Goal: Contribute content: Contribute content

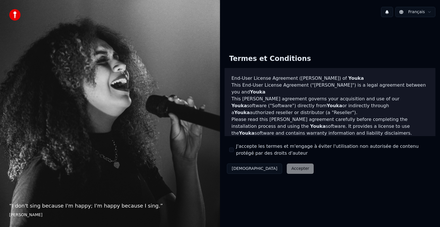
click at [251, 149] on label "J'accepte les termes et m'engage à éviter l'utilisation non autorisée de conten…" at bounding box center [333, 150] width 195 height 14
click at [234, 149] on button "J'accepte les termes et m'engage à éviter l'utilisation non autorisée de conten…" at bounding box center [231, 150] width 5 height 5
click at [287, 170] on button "Accepter" at bounding box center [300, 169] width 27 height 10
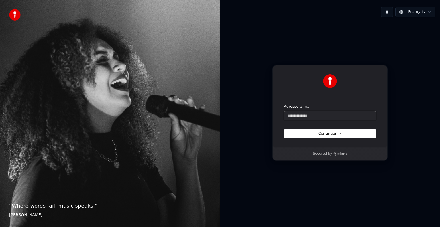
click at [325, 114] on input "Adresse e-mail" at bounding box center [330, 116] width 92 height 9
click at [325, 135] on span "Continuer" at bounding box center [329, 133] width 23 height 5
type input "**********"
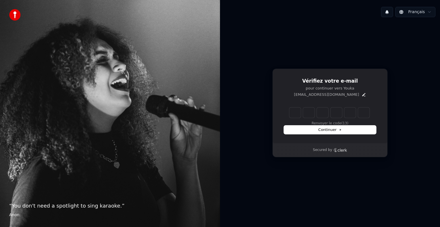
type input "*"
type input "**"
type input "*"
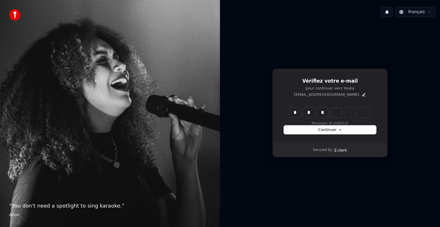
type input "***"
type input "*"
type input "****"
type input "*"
type input "******"
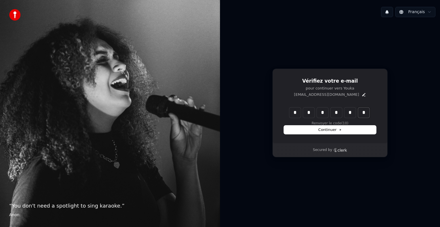
type input "*"
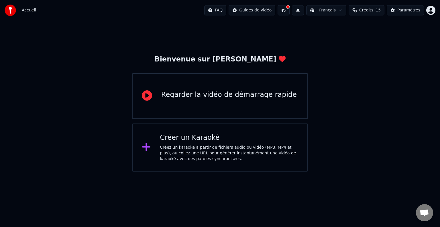
click at [241, 129] on div "Créer un Karaoké Créez un karaoké à partir de fichiers audio ou vidéo (MP3, MP4…" at bounding box center [220, 148] width 176 height 48
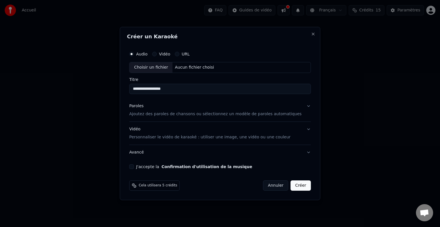
type input "**********"
click at [196, 115] on p "Ajoutez des paroles de chansons ou sélectionnez un modèle de paroles automatiqu…" at bounding box center [215, 114] width 172 height 6
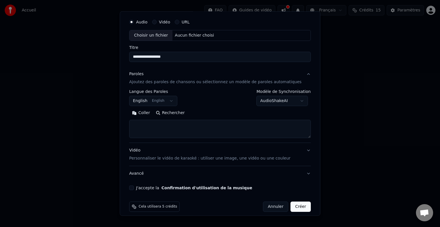
scroll to position [22, 0]
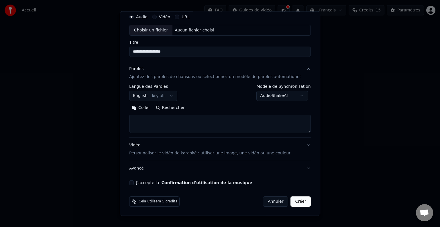
click at [225, 151] on p "Personnaliser le vidéo de karaoké : utiliser une image, une vidéo ou une couleur" at bounding box center [209, 154] width 161 height 6
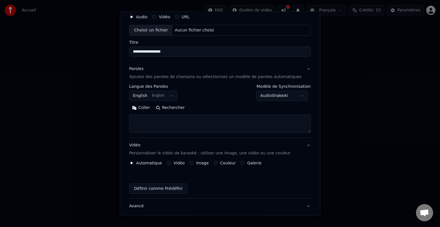
scroll to position [6, 0]
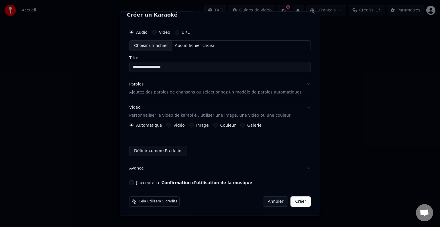
click at [153, 182] on label "J'accepte la Confirmation d'utilisation de la musique" at bounding box center [194, 183] width 116 height 4
click at [134, 182] on button "J'accepte la Confirmation d'utilisation de la musique" at bounding box center [131, 183] width 5 height 5
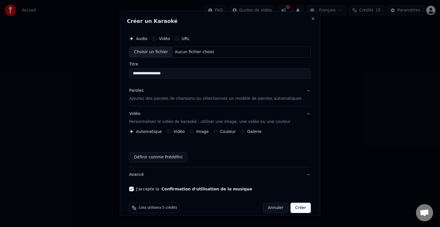
click at [293, 209] on button "Créer" at bounding box center [301, 208] width 20 height 10
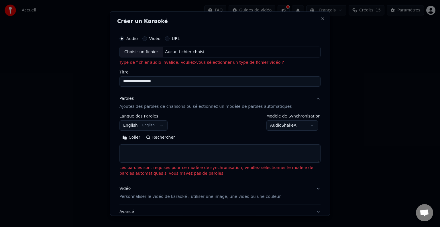
click at [189, 52] on div "Aucun fichier choisi" at bounding box center [185, 52] width 44 height 6
click at [165, 39] on div "URL" at bounding box center [172, 38] width 15 height 5
click at [165, 38] on button "URL" at bounding box center [167, 38] width 5 height 5
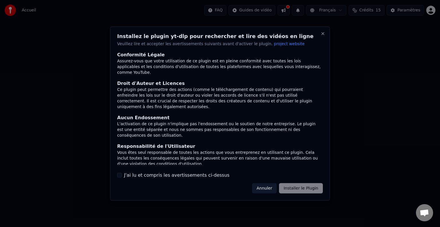
click at [275, 186] on button "Annuler" at bounding box center [264, 188] width 25 height 10
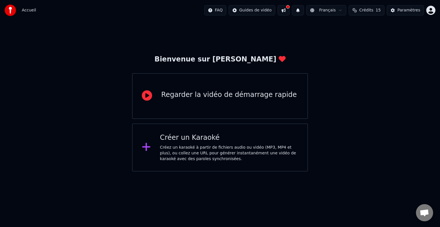
click at [219, 135] on div "Créer un Karaoké" at bounding box center [229, 137] width 138 height 9
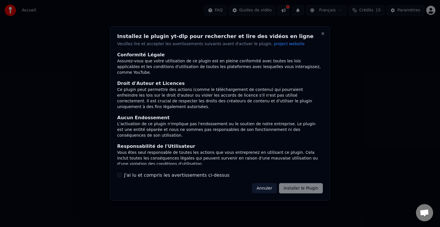
click at [267, 192] on button "Annuler" at bounding box center [264, 188] width 25 height 10
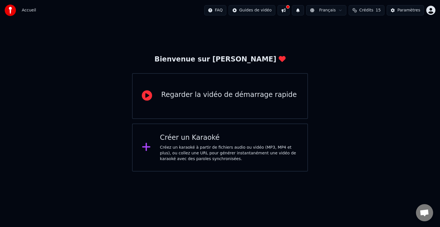
click at [197, 132] on div "Créer un Karaoké Créez un karaoké à partir de fichiers audio ou vidéo (MP3, MP4…" at bounding box center [220, 148] width 176 height 48
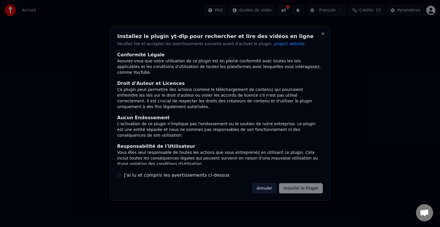
click at [137, 174] on label "J'ai lu et compris les avertissements ci-dessus" at bounding box center [176, 175] width 105 height 7
click at [122, 174] on button "J'ai lu et compris les avertissements ci-dessus" at bounding box center [119, 175] width 5 height 5
click at [291, 189] on button "Installer le Plugin" at bounding box center [301, 188] width 44 height 10
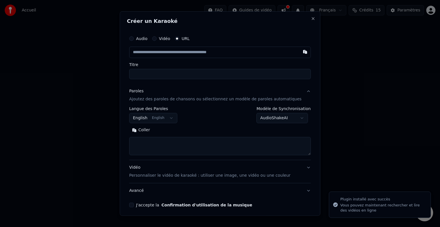
click at [134, 38] on button "Audio" at bounding box center [131, 38] width 5 height 5
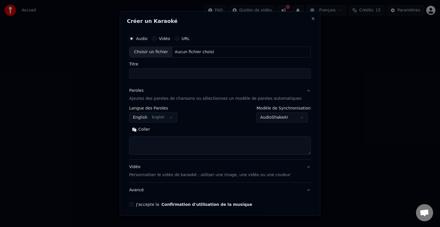
click at [191, 52] on div "Aucun fichier choisi" at bounding box center [195, 52] width 44 height 6
type input "**********"
click at [175, 117] on button "English English" at bounding box center [153, 118] width 48 height 10
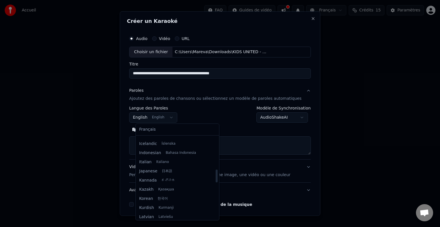
scroll to position [208, 0]
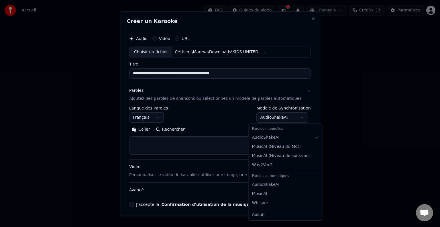
click at [296, 117] on body "**********" at bounding box center [220, 86] width 440 height 172
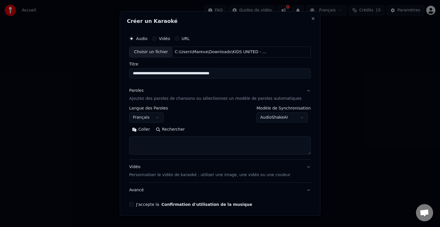
click at [137, 202] on div "**********" at bounding box center [220, 120] width 186 height 179
click at [134, 203] on button "J'accepte la Confirmation d'utilisation de la musique" at bounding box center [131, 204] width 5 height 5
click at [295, 117] on body "**********" at bounding box center [220, 86] width 440 height 172
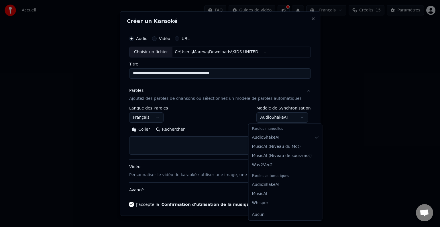
click at [295, 117] on body "**********" at bounding box center [220, 86] width 440 height 172
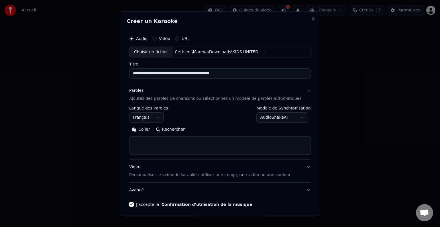
click at [212, 141] on textarea at bounding box center [220, 146] width 182 height 18
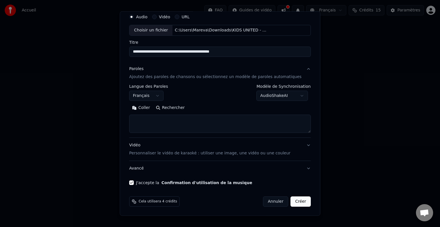
click at [293, 202] on button "Créer" at bounding box center [301, 202] width 20 height 10
select select "**"
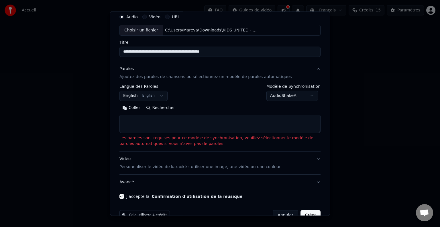
click at [174, 119] on textarea at bounding box center [219, 124] width 201 height 18
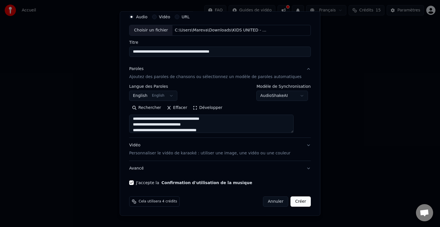
scroll to position [36, 0]
click at [214, 130] on textarea "**********" at bounding box center [211, 124] width 164 height 18
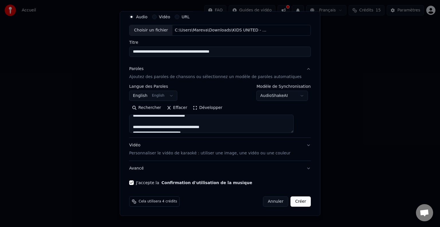
scroll to position [21, 0]
drag, startPoint x: 208, startPoint y: 131, endPoint x: 139, endPoint y: 126, distance: 69.2
click at [139, 126] on textarea "**********" at bounding box center [211, 124] width 164 height 18
click at [225, 129] on textarea "**********" at bounding box center [211, 124] width 164 height 18
paste textarea "**********"
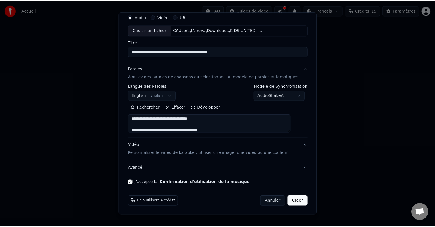
scroll to position [64, 0]
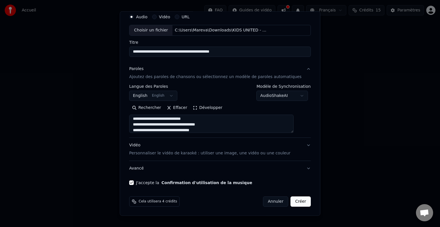
type textarea "**********"
click at [291, 200] on button "Créer" at bounding box center [301, 202] width 20 height 10
select select "**"
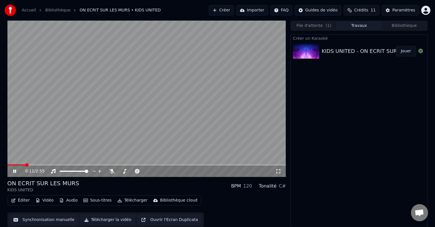
click at [115, 96] on video at bounding box center [146, 99] width 279 height 157
click at [14, 170] on icon at bounding box center [18, 171] width 13 height 5
click at [12, 166] on span at bounding box center [9, 165] width 5 height 1
drag, startPoint x: 46, startPoint y: 164, endPoint x: 49, endPoint y: 167, distance: 4.5
click at [49, 167] on div "0:10 / 2:55" at bounding box center [146, 99] width 279 height 157
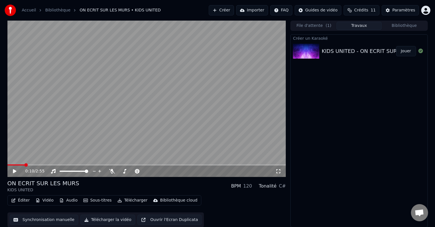
click at [50, 165] on div "0:10 / 2:55" at bounding box center [146, 171] width 279 height 13
click at [50, 165] on span at bounding box center [146, 165] width 279 height 1
click at [14, 172] on icon at bounding box center [14, 172] width 3 height 4
click at [16, 171] on icon at bounding box center [18, 171] width 13 height 5
click at [332, 53] on div "KIDS UNITED - ON ECRIT SUR LES MURS (KARAOKE VERSION)" at bounding box center [401, 51] width 158 height 8
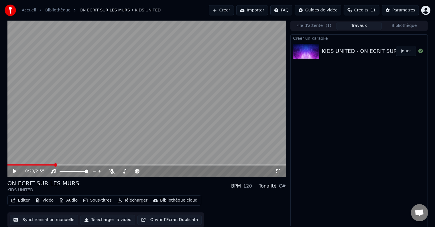
scroll to position [0, 0]
click at [40, 218] on button "Synchronisation manuelle" at bounding box center [44, 220] width 69 height 10
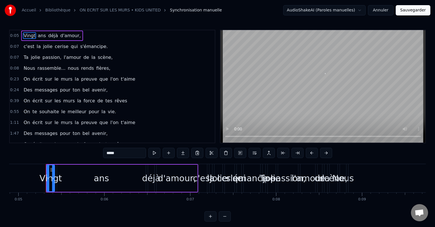
scroll to position [0, 428]
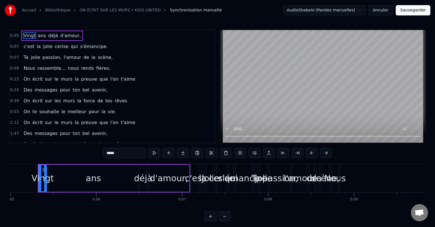
drag, startPoint x: 66, startPoint y: 177, endPoint x: 86, endPoint y: 174, distance: 20.6
click at [86, 174] on div "ans" at bounding box center [93, 178] width 89 height 27
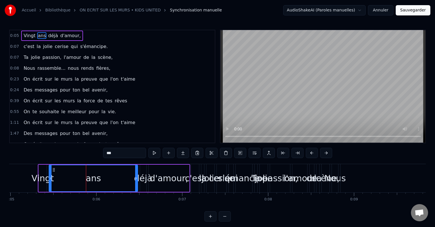
click at [23, 34] on span "Vingt" at bounding box center [29, 35] width 13 height 7
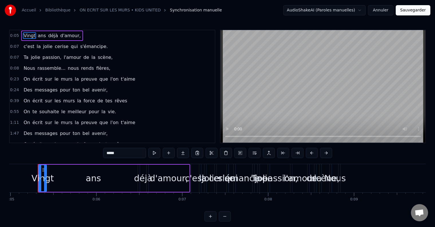
drag, startPoint x: 42, startPoint y: 31, endPoint x: 43, endPoint y: 52, distance: 20.9
click at [43, 52] on div "0:05 Vingt ans déjà d'amour, 0:07 c'est la jolie cerise qui s'émancipe. 0:07 Ta…" at bounding box center [112, 87] width 206 height 114
click at [222, 222] on button at bounding box center [225, 217] width 12 height 10
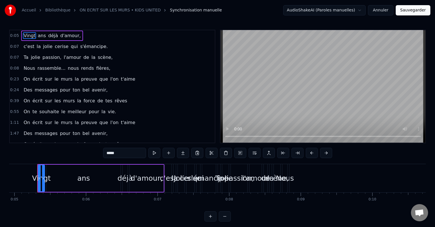
scroll to position [0, 352]
click at [207, 222] on button at bounding box center [210, 217] width 12 height 10
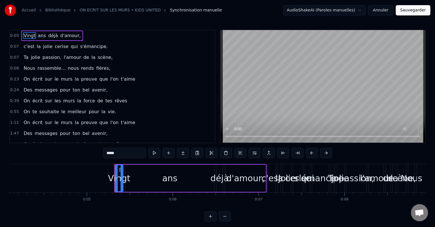
click at [222, 221] on button at bounding box center [225, 217] width 12 height 10
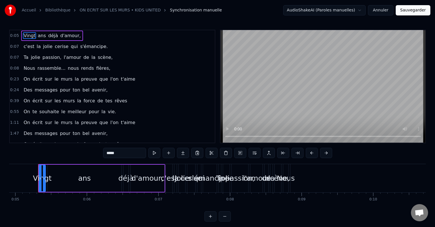
click at [222, 221] on button at bounding box center [225, 217] width 12 height 10
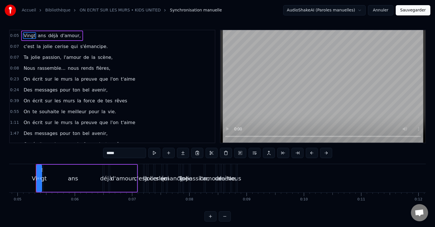
scroll to position [0, 276]
click at [126, 171] on div "d'amour," at bounding box center [125, 178] width 27 height 27
type input "********"
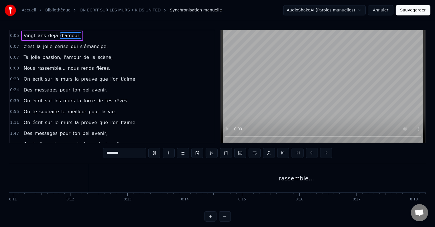
scroll to position [0, 636]
click at [261, 96] on video at bounding box center [322, 86] width 205 height 113
click at [365, 10] on html "Accueil Bibliothèque ON ECRIT SUR LES MURS • KIDS UNITED Synchronisation manuel…" at bounding box center [217, 115] width 435 height 231
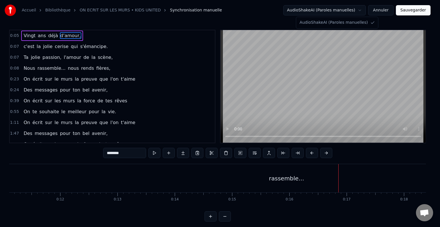
click at [365, 10] on html "Accueil Bibliothèque ON ECRIT SUR LES MURS • KIDS UNITED Synchronisation manuel…" at bounding box center [220, 115] width 440 height 231
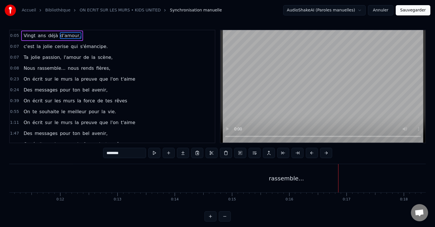
click at [379, 9] on button "Annuler" at bounding box center [380, 10] width 25 height 10
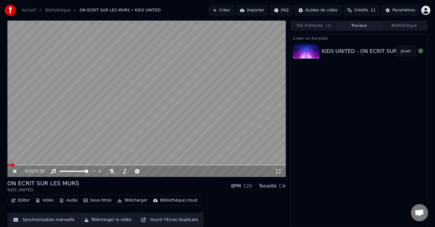
scroll to position [0, 0]
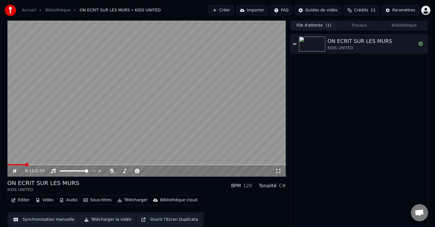
click at [314, 28] on button "File d'attente ( 1 )" at bounding box center [313, 25] width 45 height 8
click at [294, 45] on icon at bounding box center [294, 44] width 3 height 4
click at [294, 44] on icon at bounding box center [294, 43] width 3 height 1
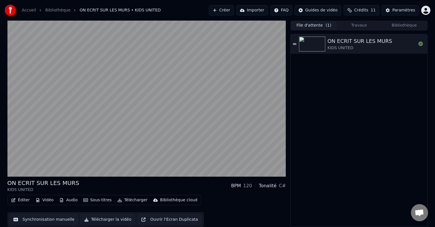
click at [359, 48] on div "KIDS UNITED" at bounding box center [360, 48] width 65 height 6
click at [399, 25] on button "Bibliothèque" at bounding box center [404, 25] width 45 height 8
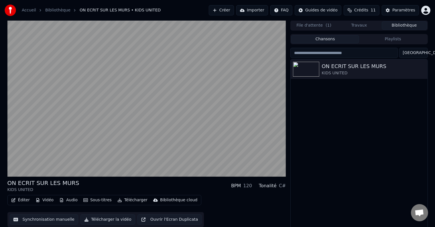
click at [364, 25] on button "Travaux" at bounding box center [358, 25] width 45 height 8
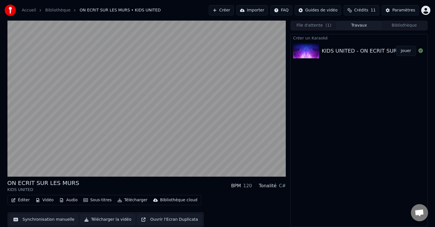
click at [332, 21] on div "File d'attente ( 1 ) Travaux Bibliothèque" at bounding box center [358, 25] width 137 height 10
click at [314, 23] on button "File d'attente ( 1 )" at bounding box center [313, 25] width 45 height 8
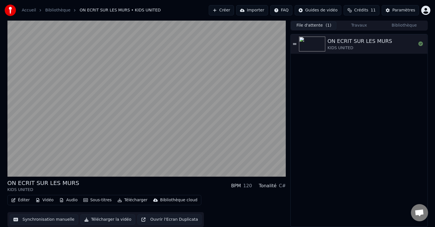
click at [33, 11] on link "Accueil" at bounding box center [29, 10] width 14 height 6
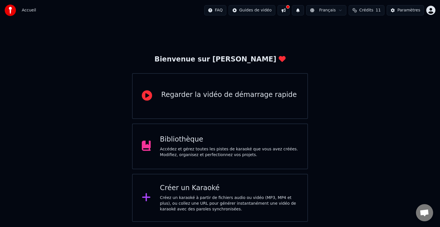
click at [230, 149] on div "Accédez et gérez toutes les pistes de karaoké que vous avez créées. Modifiez, o…" at bounding box center [229, 152] width 138 height 11
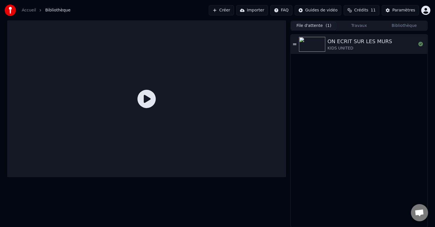
click at [346, 46] on div "KIDS UNITED" at bounding box center [360, 49] width 65 height 6
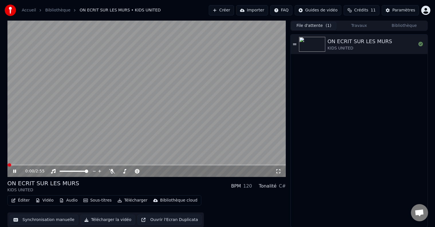
click at [33, 11] on link "Accueil" at bounding box center [29, 10] width 14 height 6
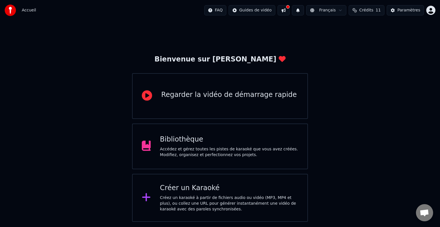
click at [225, 199] on div "Créez un karaoké à partir de fichiers audio ou vidéo (MP3, MP4 et plus), ou col…" at bounding box center [229, 203] width 138 height 17
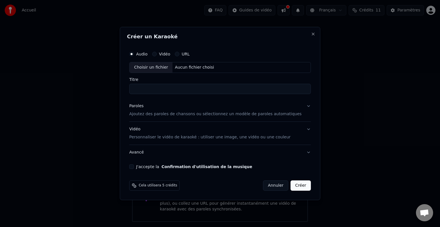
click at [190, 65] on div "Aucun fichier choisi" at bounding box center [195, 68] width 44 height 6
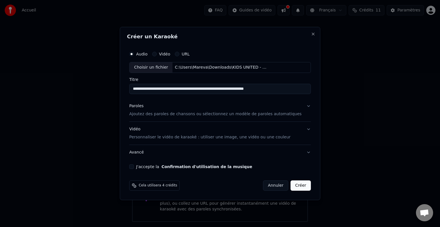
drag, startPoint x: 165, startPoint y: 90, endPoint x: 131, endPoint y: 88, distance: 33.6
click at [131, 88] on div "**********" at bounding box center [220, 114] width 200 height 174
drag, startPoint x: 219, startPoint y: 89, endPoint x: 276, endPoint y: 84, distance: 57.2
click at [276, 84] on input "**********" at bounding box center [220, 89] width 182 height 10
type input "**********"
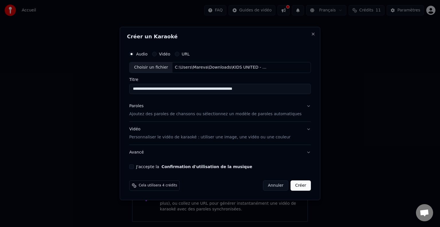
click at [299, 107] on button "Paroles Ajoutez des paroles de chansons ou sélectionnez un modèle de paroles au…" at bounding box center [220, 110] width 182 height 23
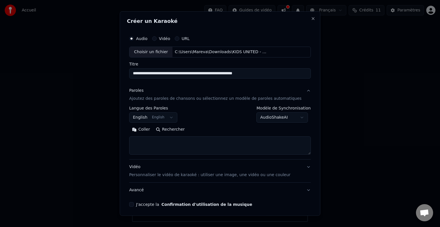
click at [175, 116] on body "**********" at bounding box center [220, 111] width 440 height 222
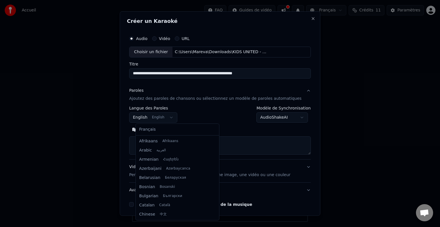
scroll to position [46, 0]
select select "**"
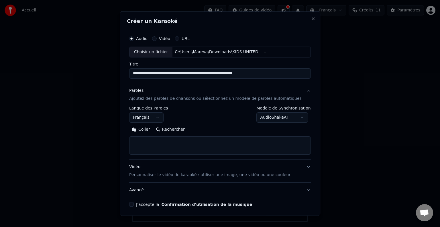
click at [280, 118] on body "**********" at bounding box center [220, 111] width 440 height 222
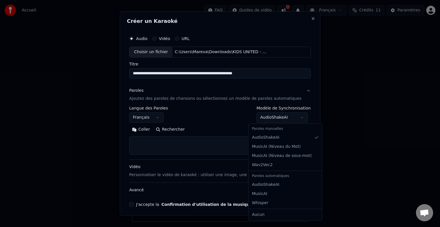
click at [280, 118] on body "**********" at bounding box center [220, 111] width 440 height 222
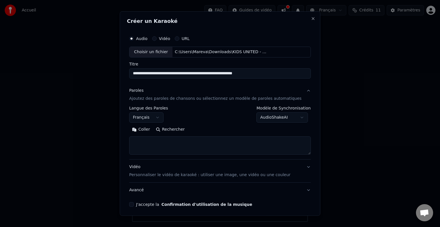
drag, startPoint x: 235, startPoint y: 74, endPoint x: 216, endPoint y: 72, distance: 18.4
click at [216, 72] on input "**********" at bounding box center [220, 73] width 182 height 10
type input "**********"
click at [167, 137] on textarea at bounding box center [220, 146] width 182 height 18
type textarea "*"
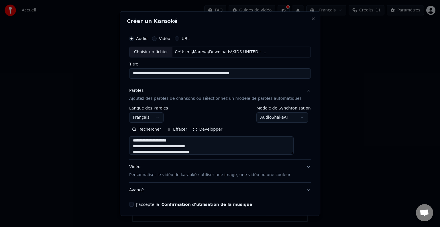
scroll to position [7, 0]
click at [214, 150] on textarea "**********" at bounding box center [211, 146] width 164 height 18
click at [195, 152] on textarea "**********" at bounding box center [211, 146] width 164 height 18
click at [220, 151] on textarea "**********" at bounding box center [211, 146] width 164 height 18
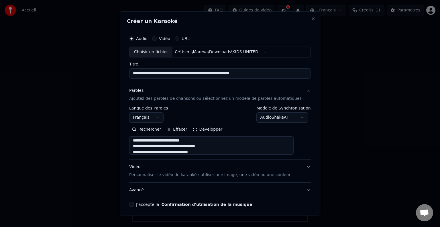
type textarea "**********"
click at [134, 203] on button "J'accepte la Confirmation d'utilisation de la musique" at bounding box center [131, 204] width 5 height 5
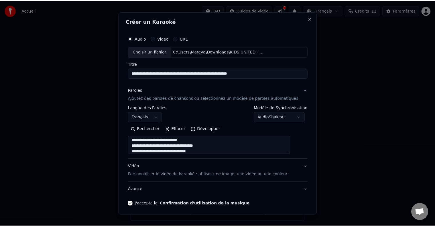
scroll to position [22, 0]
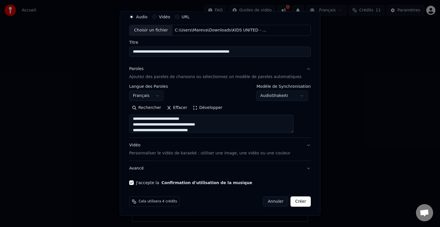
click at [291, 198] on button "Créer" at bounding box center [301, 202] width 20 height 10
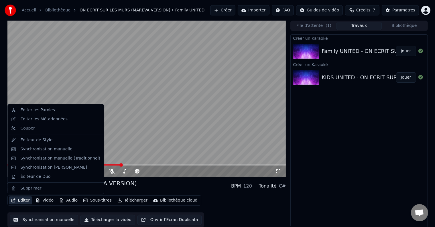
click at [27, 201] on button "Éditer" at bounding box center [20, 201] width 23 height 8
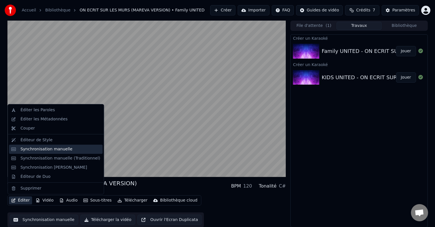
click at [60, 149] on div "Synchronisation manuelle" at bounding box center [46, 150] width 52 height 6
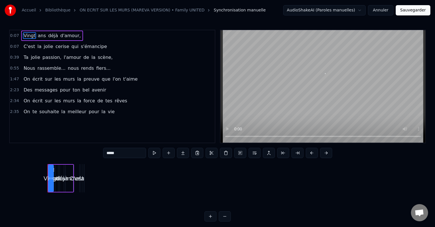
scroll to position [0, 377]
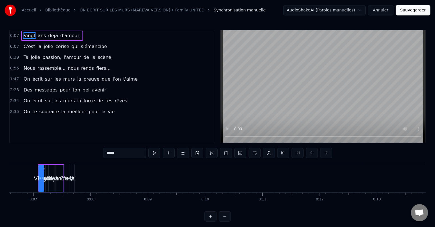
click at [14, 36] on span "0:07" at bounding box center [14, 36] width 9 height 6
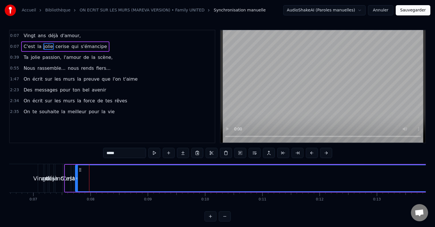
click at [89, 174] on div at bounding box center [89, 178] width 0 height 28
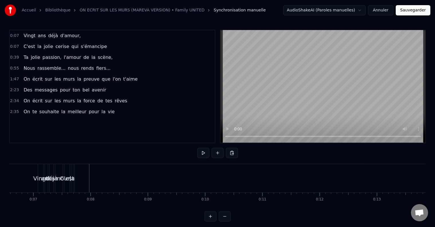
click at [89, 174] on div at bounding box center [89, 178] width 0 height 28
drag, startPoint x: 11, startPoint y: 33, endPoint x: 102, endPoint y: 179, distance: 172.1
click at [102, 179] on div "0:07 Vingt ans déjà d'amour, 0:07 C'est la jolie cerise qui s'émancipe 0:39 Ta …" at bounding box center [217, 126] width 417 height 192
click at [208, 220] on button at bounding box center [210, 217] width 12 height 10
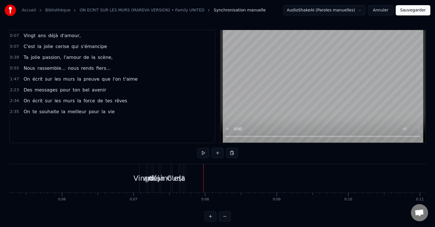
click at [208, 220] on button at bounding box center [210, 217] width 12 height 10
click at [138, 177] on div at bounding box center [138, 178] width 0 height 28
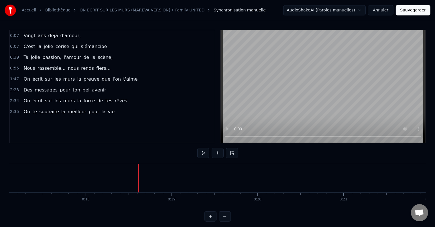
click at [138, 177] on div at bounding box center [138, 178] width 0 height 28
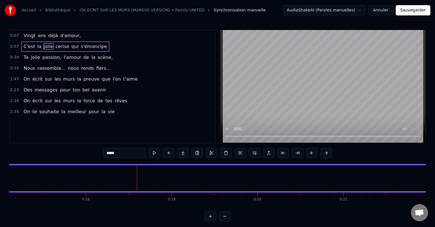
click at [17, 35] on span "0:07" at bounding box center [14, 36] width 9 height 6
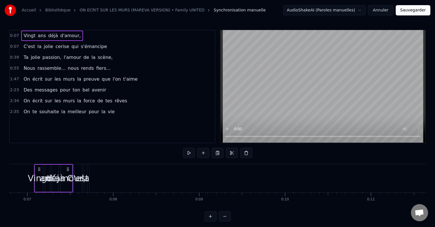
scroll to position [0, 580]
click at [212, 221] on button at bounding box center [210, 217] width 12 height 10
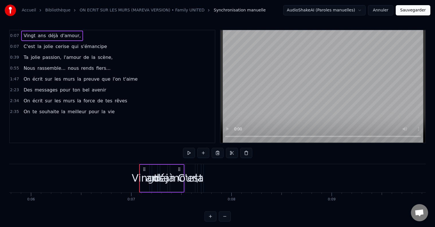
click at [212, 221] on button at bounding box center [210, 217] width 12 height 10
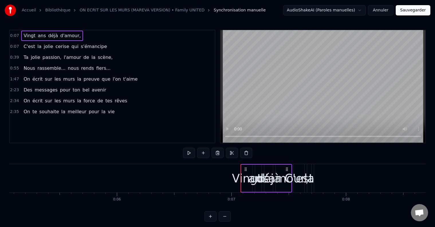
click at [212, 221] on button at bounding box center [210, 217] width 12 height 10
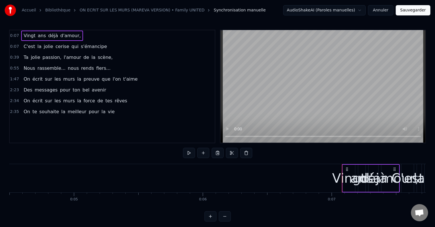
click at [212, 221] on button at bounding box center [210, 217] width 12 height 10
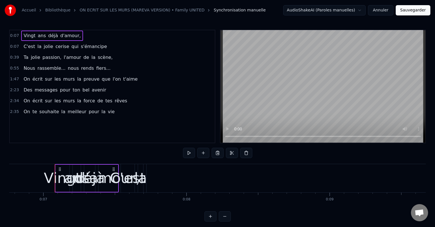
scroll to position [0, 985]
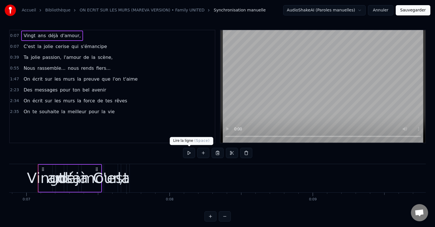
click at [188, 151] on button at bounding box center [189, 153] width 12 height 10
click at [101, 182] on div at bounding box center [101, 178] width 0 height 28
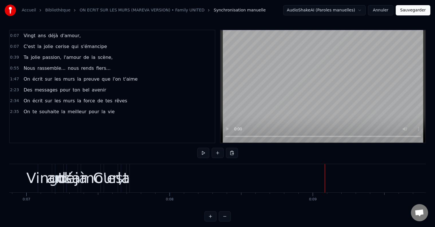
drag, startPoint x: 31, startPoint y: 174, endPoint x: 111, endPoint y: 173, distance: 79.9
click at [34, 175] on div "Vingt" at bounding box center [44, 178] width 37 height 21
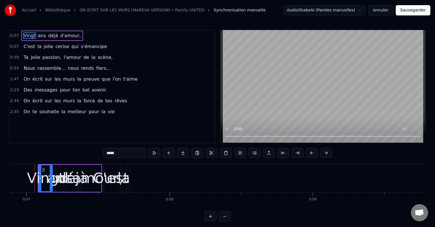
scroll to position [0, 982]
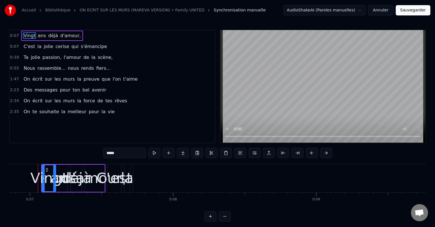
drag, startPoint x: 36, startPoint y: 172, endPoint x: 186, endPoint y: 169, distance: 149.8
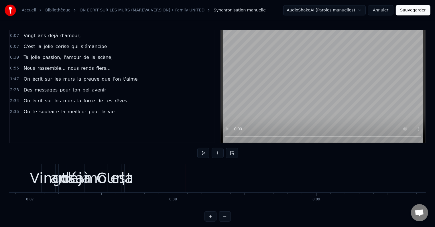
click at [42, 170] on div "Vingt" at bounding box center [48, 178] width 37 height 21
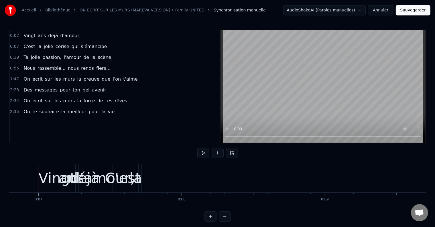
drag, startPoint x: 38, startPoint y: 167, endPoint x: 101, endPoint y: 168, distance: 63.9
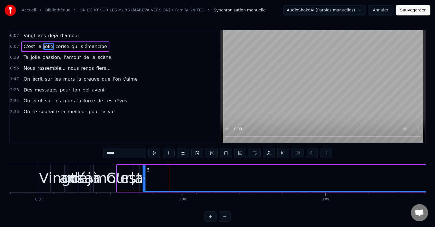
click at [169, 168] on div at bounding box center [169, 178] width 0 height 28
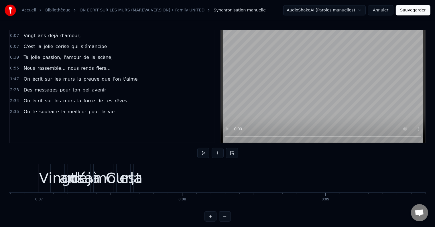
click at [169, 168] on div at bounding box center [169, 178] width 0 height 28
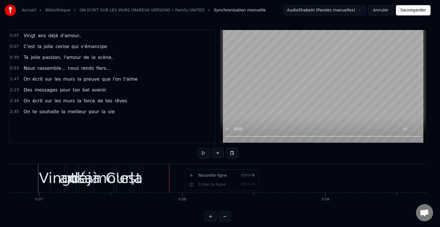
click at [162, 155] on html "Accueil Bibliothèque ON ECRIT SUR LES MURS (MAREVA VERSION) • Family UNITED Syn…" at bounding box center [220, 115] width 440 height 231
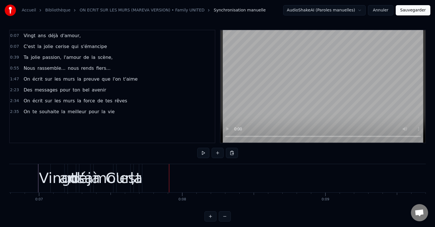
click at [21, 35] on div "Vingt ans déjà d'amour," at bounding box center [52, 36] width 62 height 10
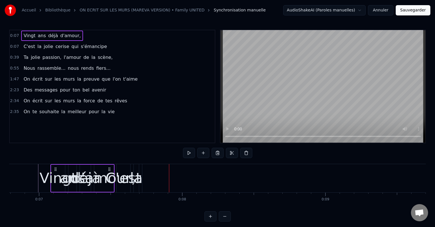
click at [16, 35] on span "0:07" at bounding box center [14, 36] width 9 height 6
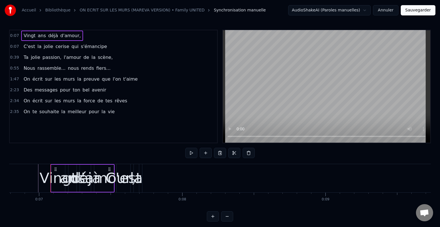
click at [16, 35] on html "Accueil Bibliothèque ON ECRIT SUR LES MURS (MAREVA VERSION) • Family UNITED Syn…" at bounding box center [220, 115] width 440 height 231
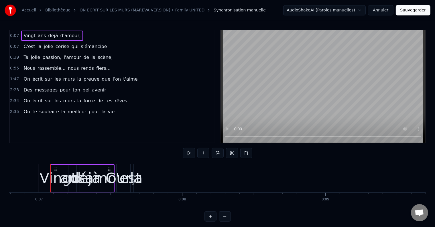
click at [16, 35] on span "0:07" at bounding box center [14, 36] width 9 height 6
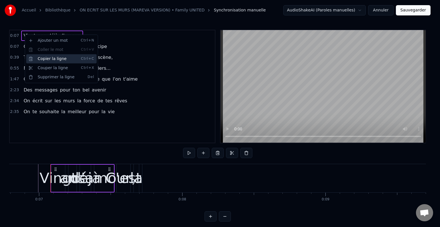
click at [52, 56] on div "Copier la ligne Ctrl+C" at bounding box center [61, 58] width 70 height 9
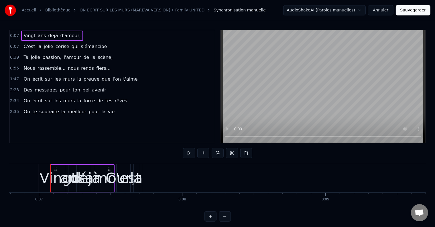
click at [15, 49] on div "0:07 C'est la jolie cerise qui s'émancipe" at bounding box center [112, 46] width 205 height 11
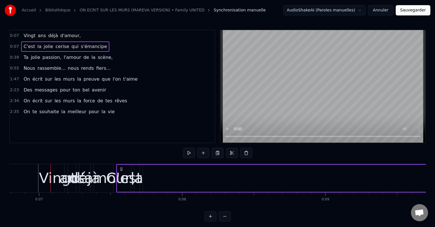
click at [15, 49] on div "0:07 C'est la jolie cerise qui s'émancipe" at bounding box center [112, 46] width 205 height 11
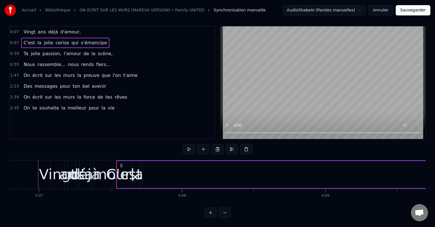
drag, startPoint x: 318, startPoint y: 168, endPoint x: 247, endPoint y: 167, distance: 71.0
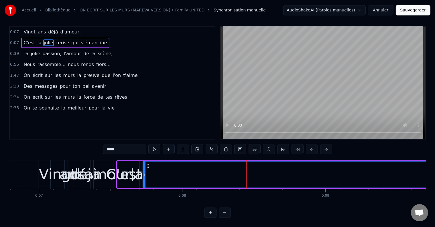
scroll to position [0, 0]
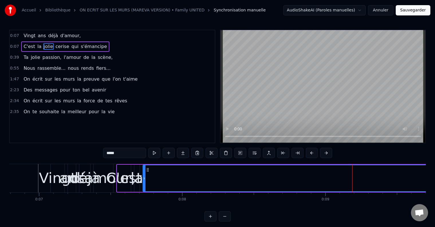
click at [209, 218] on button at bounding box center [210, 217] width 12 height 10
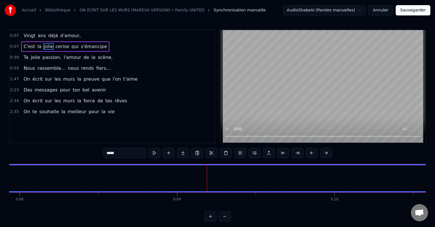
click at [209, 218] on button at bounding box center [210, 217] width 12 height 10
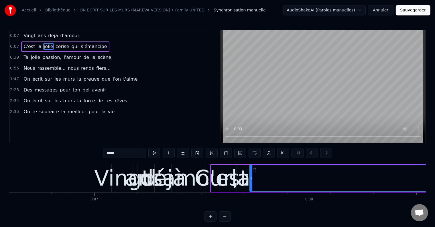
click at [209, 218] on button at bounding box center [210, 217] width 12 height 10
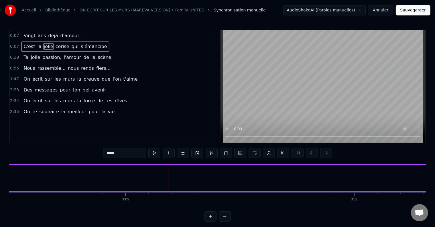
scroll to position [0, 2076]
click at [209, 218] on button at bounding box center [210, 217] width 12 height 10
click at [209, 218] on div at bounding box center [217, 217] width 26 height 10
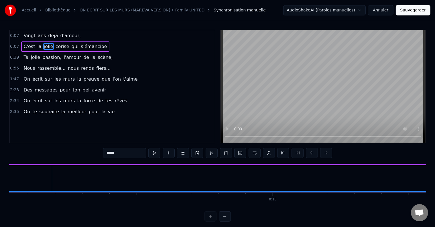
scroll to position [0, 2470]
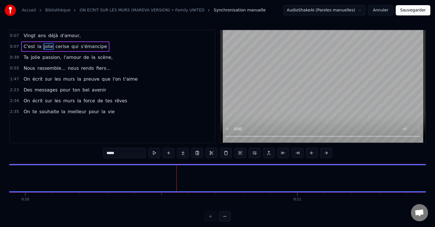
click at [431, 173] on div "Accueil Bibliothèque ON ECRIT SUR LES MURS (MAREVA VERSION) • Family UNITED Syn…" at bounding box center [217, 111] width 435 height 222
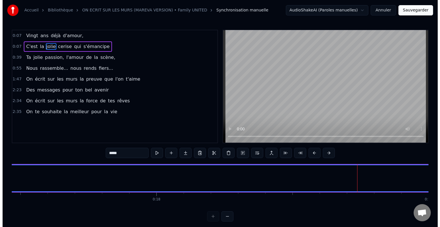
scroll to position [0, 4753]
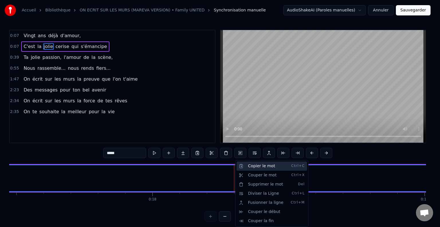
click at [251, 165] on div "Copier le mot Ctrl+C" at bounding box center [272, 166] width 70 height 9
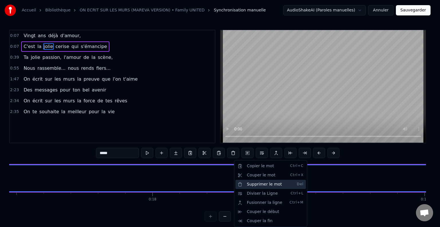
click at [249, 183] on div "Supprimer le mot Del" at bounding box center [270, 184] width 70 height 9
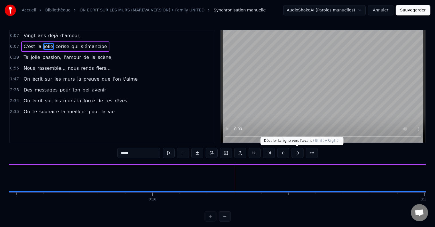
click at [292, 153] on button at bounding box center [297, 153] width 12 height 10
click at [297, 151] on button at bounding box center [297, 153] width 12 height 10
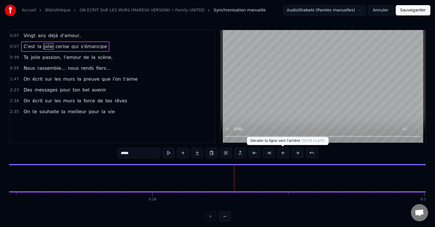
click at [281, 152] on button at bounding box center [283, 153] width 12 height 10
click at [313, 7] on html "Accueil Bibliothèque ON ECRIT SUR LES MURS (MAREVA VERSION) • Family UNITED Syn…" at bounding box center [217, 115] width 435 height 231
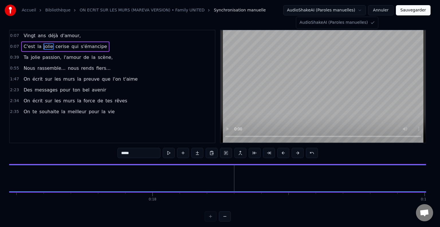
click at [313, 7] on html "Accueil Bibliothèque ON ECRIT SUR LES MURS (MAREVA VERSION) • Family UNITED Syn…" at bounding box center [220, 115] width 440 height 231
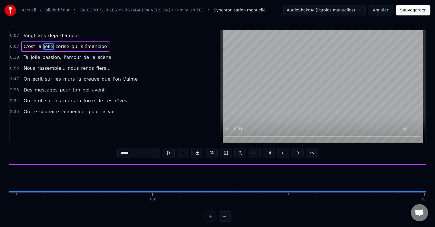
click at [382, 8] on button "Annuler" at bounding box center [380, 10] width 25 height 10
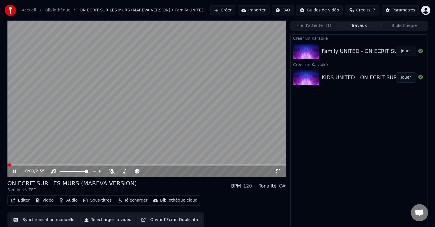
click at [19, 202] on button "Éditer" at bounding box center [20, 201] width 23 height 8
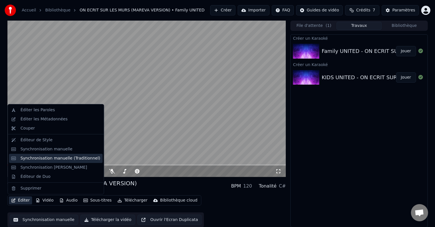
click at [48, 160] on div "Synchronisation manuelle (Traditionnel)" at bounding box center [60, 159] width 80 height 6
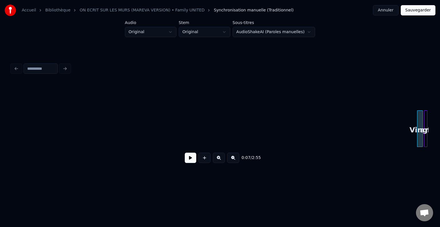
click at [173, 31] on html "Accueil Bibliothèque ON ECRIT SUR LES MURS (MAREVA VERSION) • Family UNITED Syn…" at bounding box center [220, 96] width 440 height 192
click at [192, 32] on html "Accueil Bibliothèque ON ECRIT SUR LES MURS (MAREVA VERSION) • Family UNITED Syn…" at bounding box center [220, 96] width 440 height 192
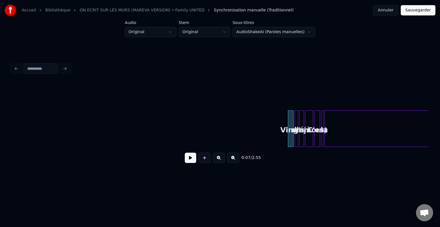
scroll to position [0, 137]
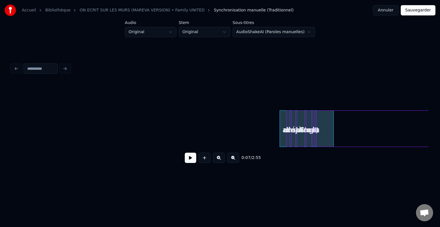
click at [332, 111] on div at bounding box center [333, 129] width 2 height 36
click at [331, 111] on div at bounding box center [332, 129] width 2 height 36
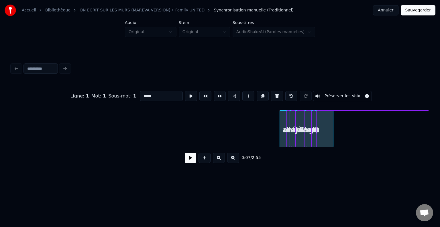
type input "*****"
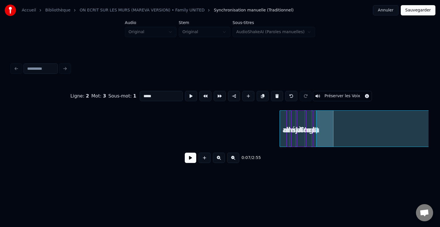
click at [331, 189] on html "Accueil Bibliothèque ON ECRIT SUR LES MURS (MAREVA VERSION) • Family UNITED Syn…" at bounding box center [220, 96] width 440 height 192
click at [357, 159] on div "0:07 / 2:55" at bounding box center [220, 158] width 408 height 13
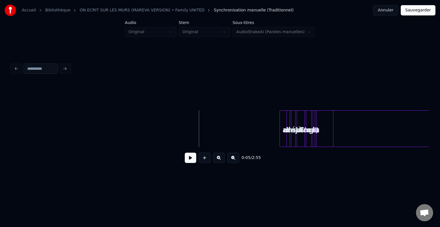
click at [287, 127] on div "ans" at bounding box center [290, 130] width 6 height 39
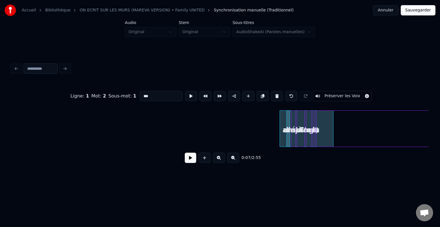
click at [283, 124] on div "Vingt" at bounding box center [306, 130] width 53 height 39
type input "*****"
click at [283, 124] on div "Vingt" at bounding box center [306, 130] width 53 height 39
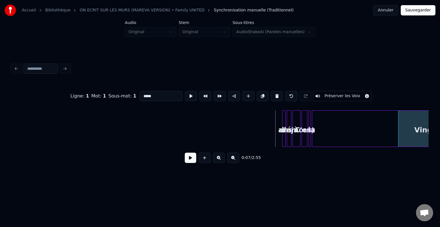
scroll to position [0, 199]
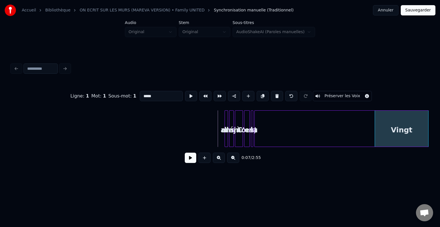
click at [439, 105] on div "Accueil Bibliothèque ON ECRIT SUR LES MURS (MAREVA VERSION) • Family UNITED Syn…" at bounding box center [220, 91] width 440 height 183
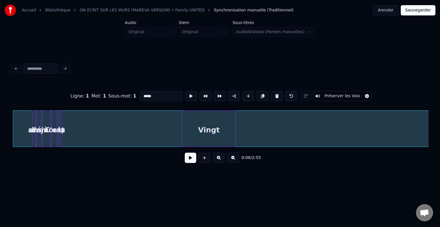
scroll to position [0, 393]
click at [216, 123] on div "Vingt" at bounding box center [207, 130] width 53 height 39
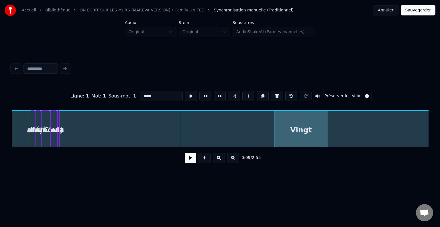
click at [317, 123] on div "Vingt" at bounding box center [300, 130] width 53 height 39
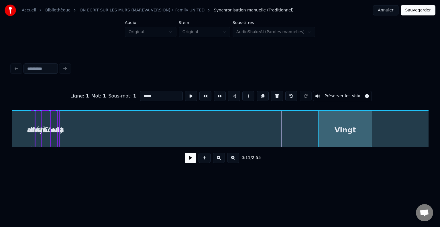
click at [354, 118] on div "Vingt" at bounding box center [344, 130] width 53 height 39
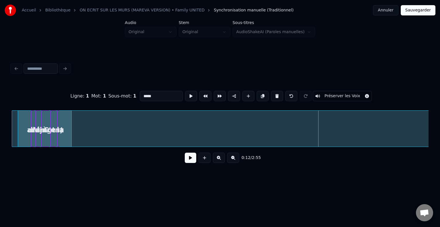
scroll to position [0, 345]
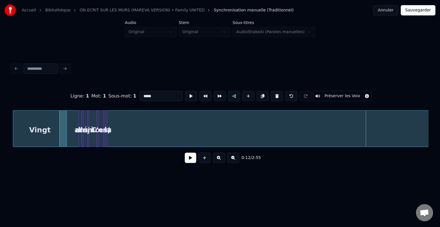
click at [1, 127] on div "Accueil Bibliothèque ON ECRIT SUR LES MURS (MAREVA VERSION) • Family UNITED Syn…" at bounding box center [220, 91] width 440 height 183
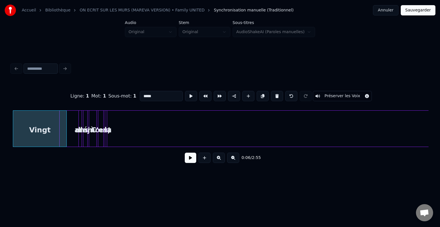
click at [388, 5] on div "Accueil Bibliothèque ON ECRIT SUR LES MURS (MAREVA VERSION) • Family UNITED Syn…" at bounding box center [220, 10] width 440 height 21
click at [389, 8] on button "Annuler" at bounding box center [385, 10] width 25 height 10
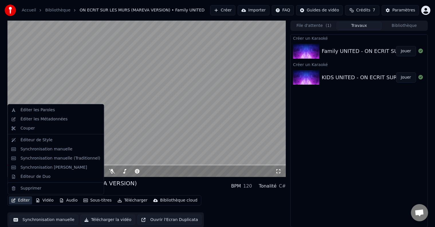
click at [17, 201] on button "Éditer" at bounding box center [20, 201] width 23 height 8
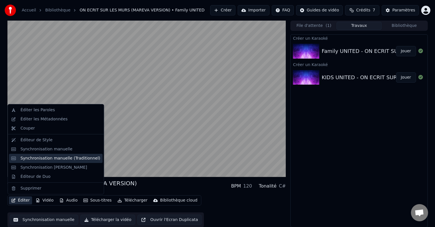
click at [60, 158] on div "Synchronisation manuelle (Traditionnel)" at bounding box center [60, 159] width 80 height 6
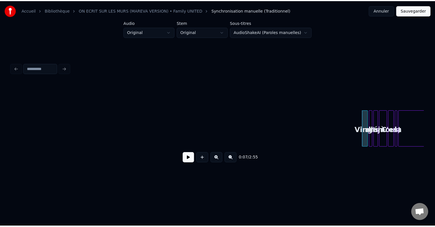
scroll to position [0, 57]
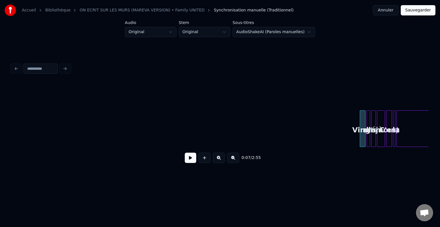
click at [368, 115] on div at bounding box center [369, 129] width 2 height 36
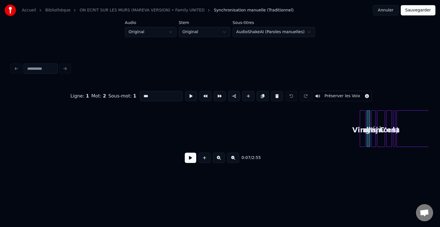
click at [362, 114] on div "Vingt" at bounding box center [363, 130] width 6 height 39
click at [368, 115] on div at bounding box center [369, 129] width 2 height 36
click at [361, 116] on div at bounding box center [361, 129] width 2 height 36
type input "*****"
drag, startPoint x: 354, startPoint y: 117, endPoint x: 398, endPoint y: 119, distance: 44.5
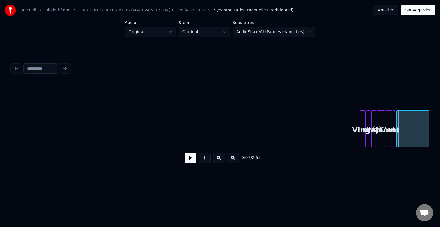
drag, startPoint x: 355, startPoint y: 96, endPoint x: 388, endPoint y: 136, distance: 51.7
click at [388, 136] on div "0:07 / 2:55" at bounding box center [219, 125] width 417 height 87
click at [363, 117] on div "Vingt" at bounding box center [363, 129] width 7 height 37
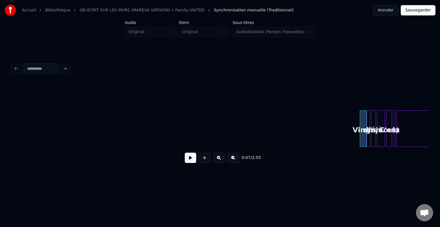
click at [66, 65] on div at bounding box center [219, 68] width 421 height 13
click at [388, 5] on button "Annuler" at bounding box center [385, 10] width 25 height 10
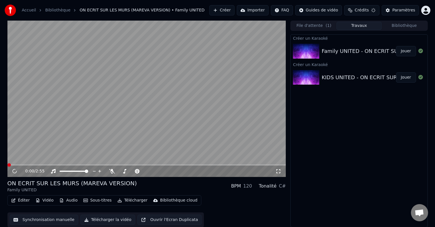
click at [20, 198] on button "Éditer" at bounding box center [20, 201] width 23 height 8
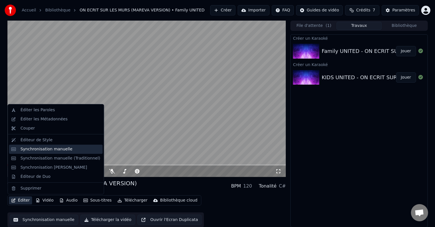
click at [53, 153] on div "Synchronisation manuelle" at bounding box center [56, 149] width 94 height 9
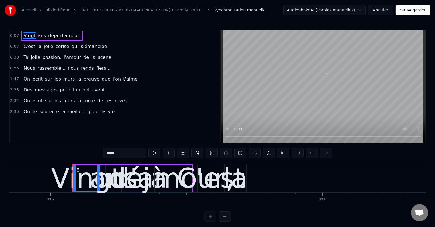
scroll to position [0, 1897]
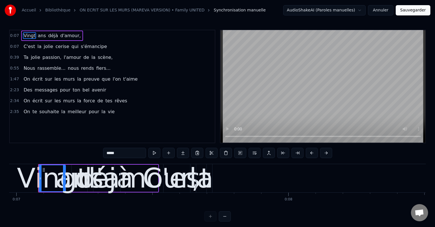
click at [17, 37] on div "0:07 Vingt ans déjà d'amour," at bounding box center [112, 35] width 205 height 11
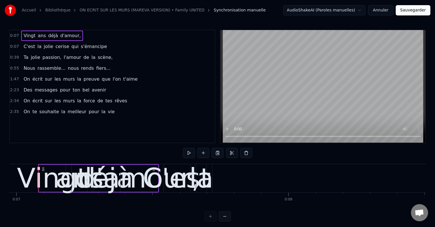
click at [17, 37] on div "0:07 Vingt ans déjà d'amour," at bounding box center [112, 35] width 205 height 11
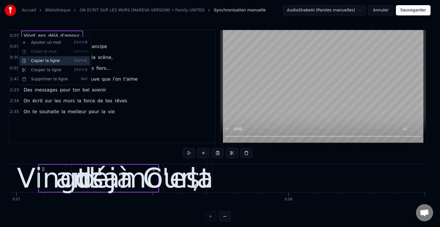
click at [40, 63] on div "Copier la ligne Ctrl+C" at bounding box center [54, 60] width 70 height 9
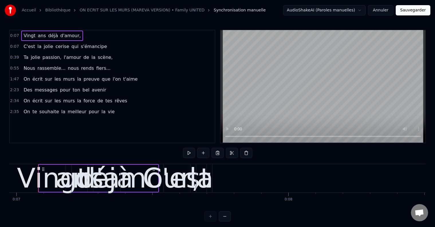
click at [15, 52] on div "0:39 Ta jolie passion, l'amour de la scène," at bounding box center [112, 57] width 205 height 11
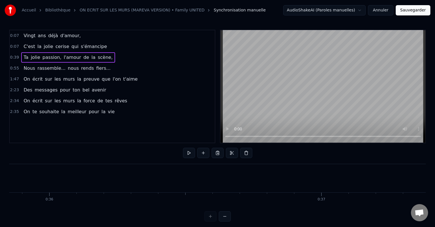
scroll to position [0, 10792]
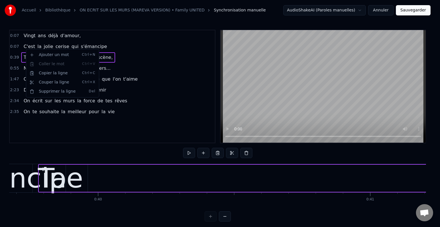
click at [13, 63] on html "Accueil Bibliothèque ON ECRIT SUR LES MURS (MAREVA VERSION) • Family UNITED Syn…" at bounding box center [220, 115] width 440 height 231
click at [13, 63] on div "0:55 Nous rassemble... nous rends fiers..." at bounding box center [111, 68] width 202 height 11
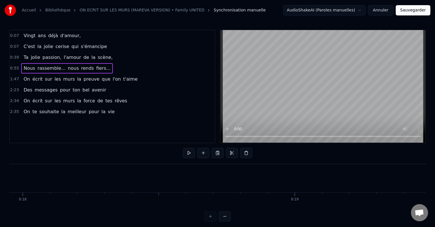
scroll to position [0, 4829]
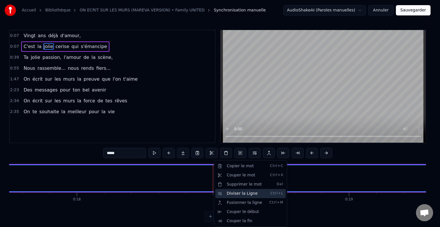
click at [245, 194] on div "Diviser la Ligne Ctrl+L" at bounding box center [250, 193] width 70 height 9
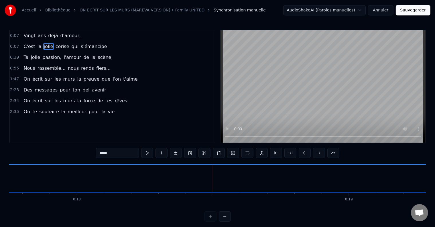
click at [19, 36] on div "0:07 Vingt ans déjà d'amour," at bounding box center [112, 35] width 205 height 11
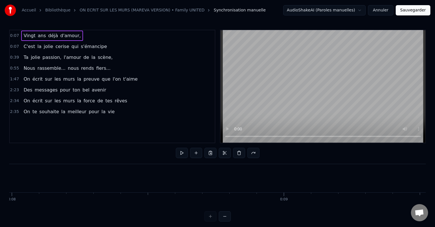
scroll to position [0, 1897]
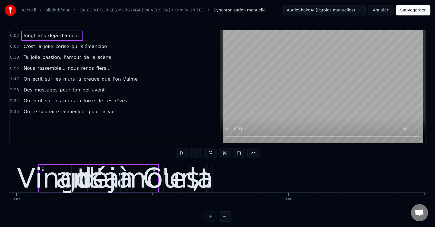
click at [21, 36] on div "Vingt ans déjà d'amour," at bounding box center [52, 36] width 62 height 10
click at [26, 175] on div "Vingt" at bounding box center [52, 178] width 71 height 41
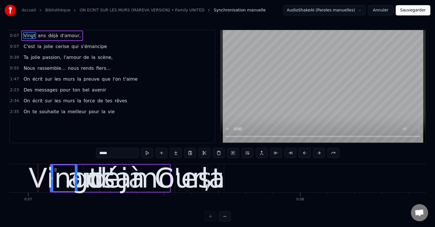
scroll to position [0, 1885]
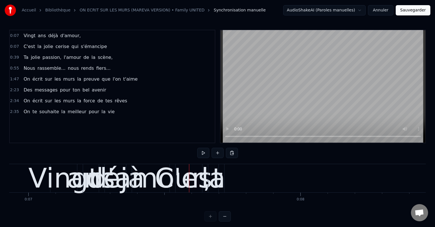
click at [93, 172] on div "déjà" at bounding box center [115, 178] width 58 height 41
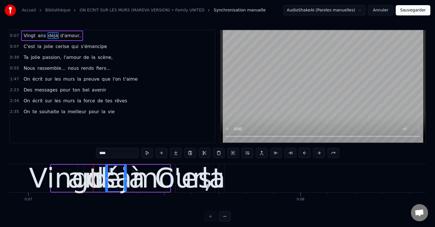
drag, startPoint x: 33, startPoint y: 151, endPoint x: 186, endPoint y: 214, distance: 165.6
click at [186, 214] on div "0:07 Vingt ans déjà d'amour, 0:07 C'est la jolie cerise qui s'émancipe 0:39 Ta …" at bounding box center [217, 126] width 417 height 192
click at [42, 178] on div "Vingt" at bounding box center [64, 178] width 71 height 41
type input "*****"
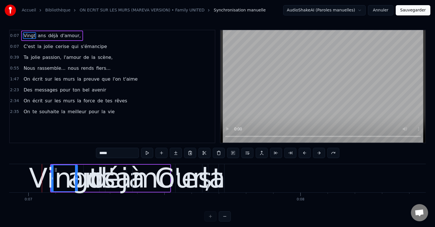
click at [56, 169] on icon at bounding box center [56, 170] width 5 height 5
click at [42, 175] on div at bounding box center [42, 178] width 0 height 28
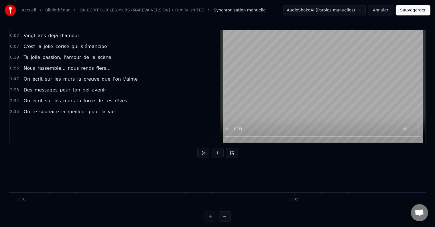
scroll to position [0, 241]
click at [378, 174] on div at bounding box center [378, 178] width 0 height 28
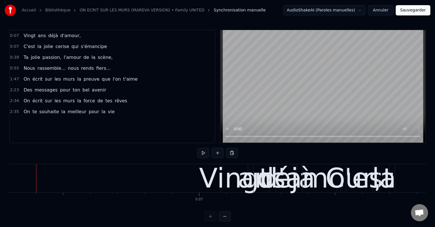
scroll to position [0, 1712]
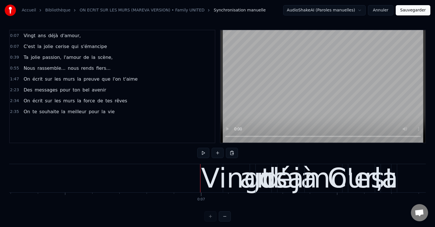
click at [205, 173] on div "Vingt" at bounding box center [236, 178] width 71 height 41
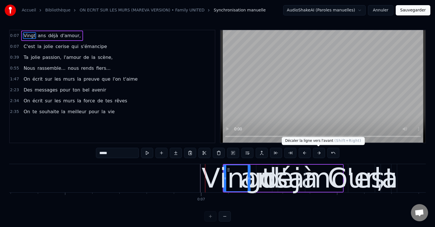
click at [314, 151] on button at bounding box center [319, 153] width 12 height 10
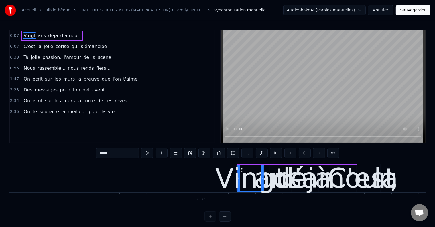
click at [319, 150] on button at bounding box center [319, 153] width 12 height 10
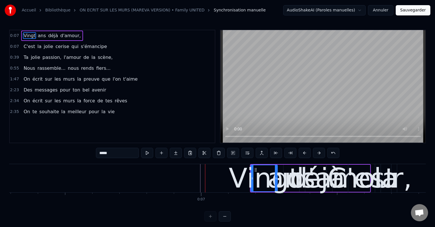
click at [319, 150] on button at bounding box center [319, 153] width 12 height 10
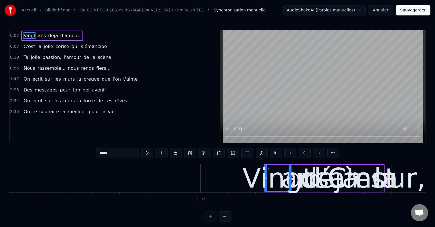
click at [319, 150] on button at bounding box center [319, 153] width 12 height 10
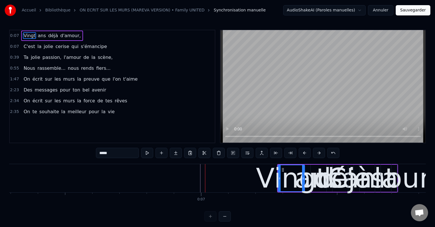
click at [319, 150] on button at bounding box center [319, 153] width 12 height 10
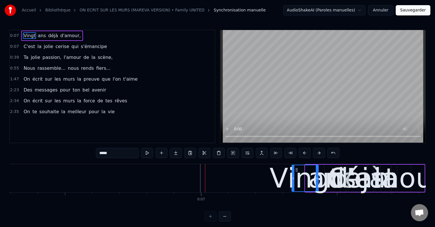
click at [319, 150] on button at bounding box center [319, 153] width 12 height 10
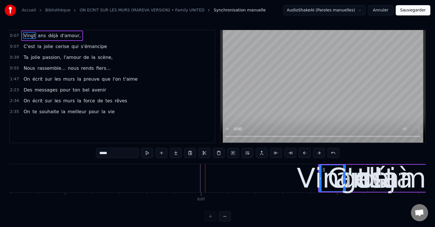
click at [319, 150] on button at bounding box center [319, 153] width 12 height 10
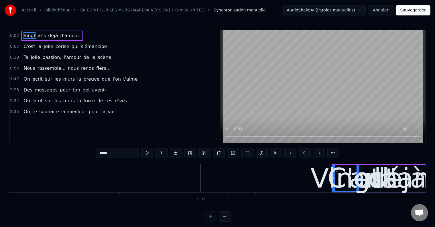
click at [319, 150] on button at bounding box center [319, 153] width 12 height 10
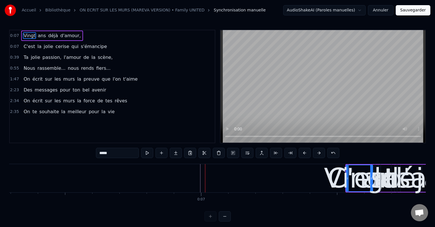
click at [319, 150] on button at bounding box center [319, 153] width 12 height 10
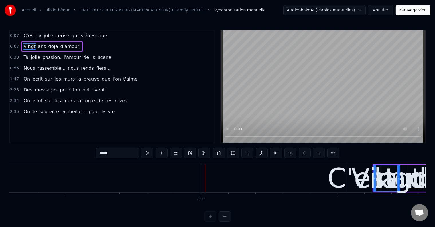
click at [319, 150] on button at bounding box center [319, 153] width 12 height 10
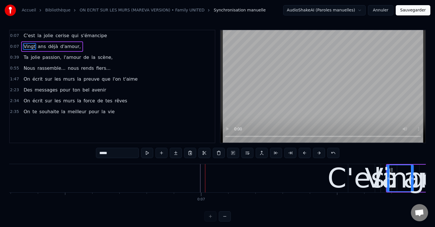
click at [319, 150] on button at bounding box center [319, 153] width 12 height 10
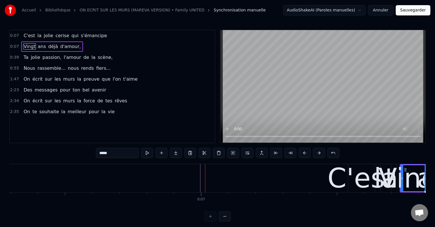
click at [319, 150] on button at bounding box center [319, 153] width 12 height 10
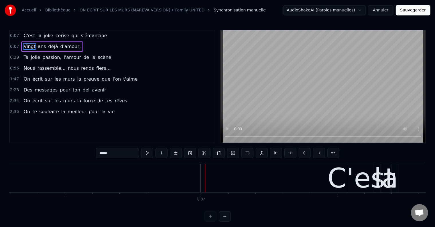
click at [319, 150] on button at bounding box center [319, 153] width 12 height 10
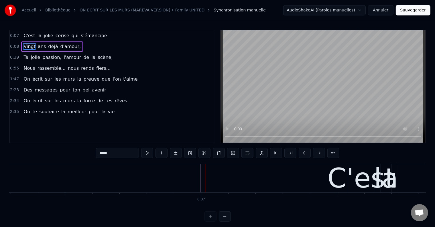
click at [319, 150] on button at bounding box center [319, 153] width 12 height 10
click at [315, 153] on button at bounding box center [319, 153] width 12 height 10
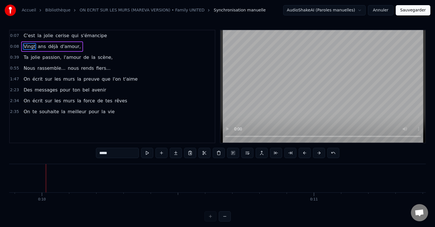
scroll to position [0, 2695]
click at [291, 151] on button at bounding box center [290, 153] width 12 height 10
click at [277, 152] on button at bounding box center [276, 153] width 12 height 10
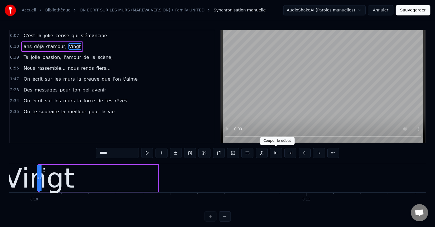
click at [277, 151] on button at bounding box center [276, 153] width 12 height 10
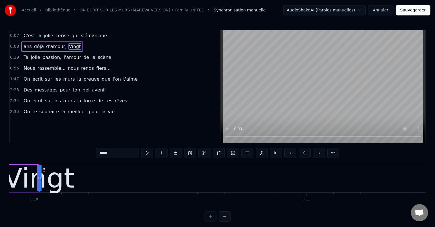
click at [277, 151] on button at bounding box center [276, 153] width 12 height 10
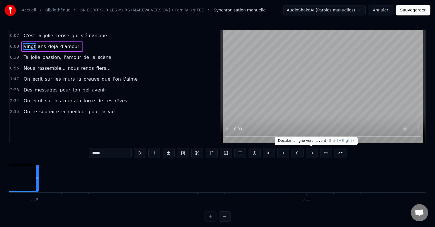
click at [313, 151] on button at bounding box center [312, 153] width 12 height 10
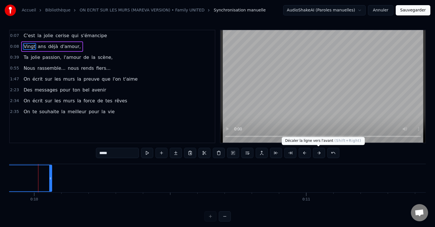
click at [316, 151] on button at bounding box center [319, 153] width 12 height 10
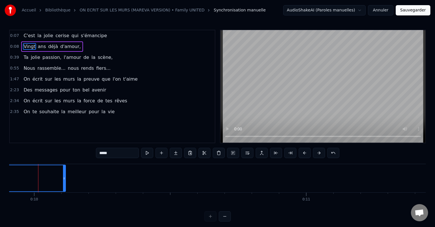
click at [316, 151] on button at bounding box center [319, 153] width 12 height 10
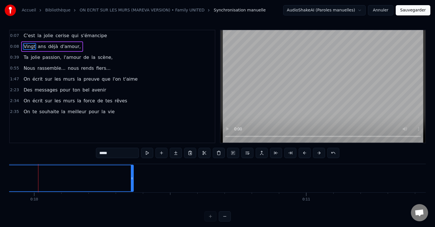
click at [316, 151] on button at bounding box center [319, 153] width 12 height 10
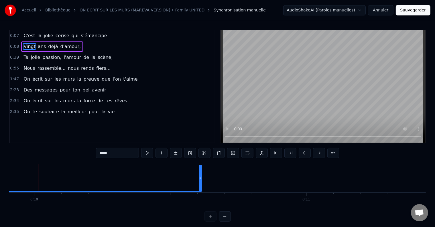
click at [316, 151] on button at bounding box center [319, 153] width 12 height 10
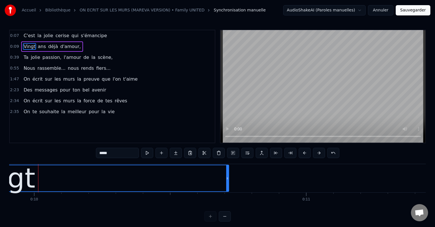
click at [316, 151] on button at bounding box center [319, 153] width 12 height 10
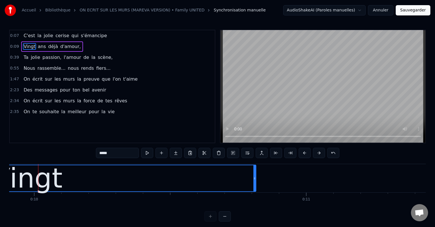
click at [316, 151] on button at bounding box center [319, 153] width 12 height 10
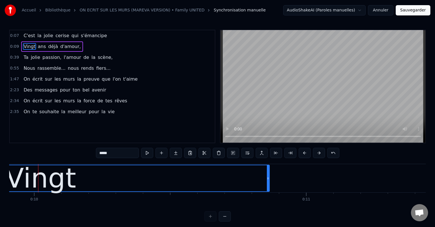
click at [316, 151] on button at bounding box center [319, 153] width 12 height 10
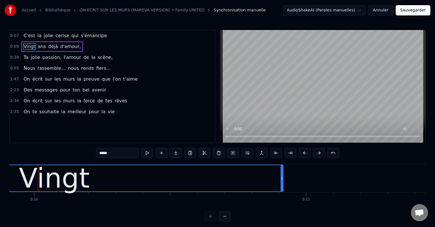
click at [316, 151] on button at bounding box center [319, 153] width 12 height 10
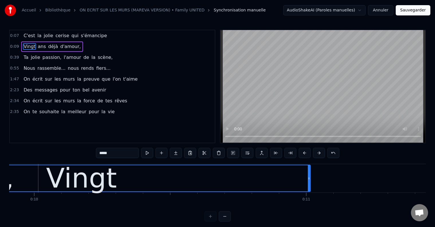
click at [316, 151] on button at bounding box center [319, 153] width 12 height 10
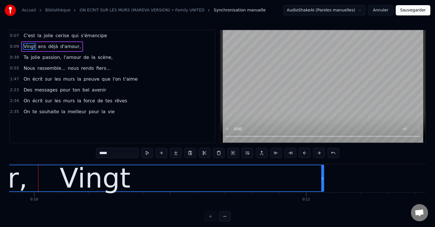
click at [316, 151] on button at bounding box center [319, 153] width 12 height 10
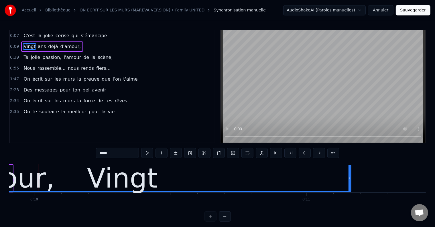
click at [316, 151] on button at bounding box center [319, 153] width 12 height 10
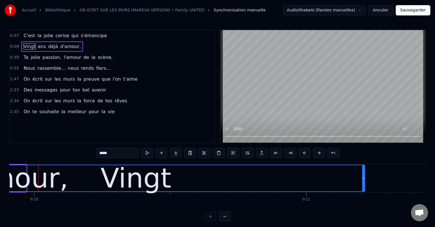
click at [316, 151] on button at bounding box center [319, 153] width 12 height 10
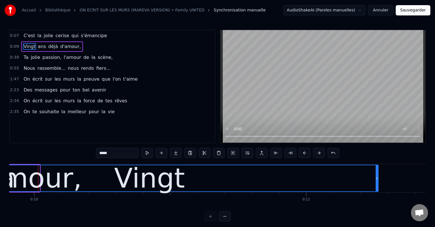
click at [316, 151] on button at bounding box center [319, 153] width 12 height 10
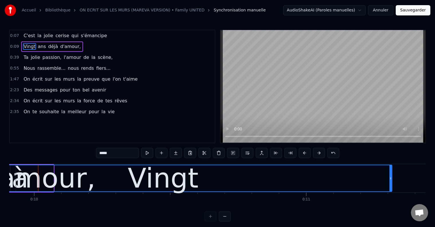
click at [316, 151] on button at bounding box center [319, 153] width 12 height 10
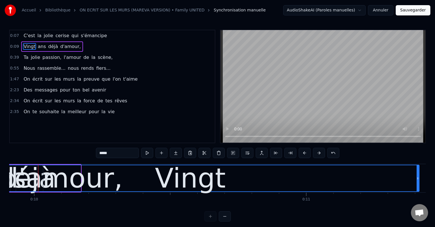
click at [316, 151] on button at bounding box center [319, 153] width 12 height 10
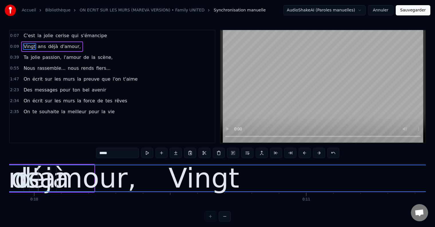
click at [316, 151] on button at bounding box center [319, 153] width 12 height 10
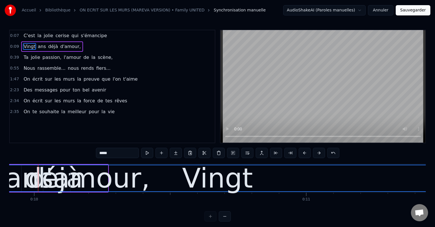
click at [316, 151] on button at bounding box center [319, 153] width 12 height 10
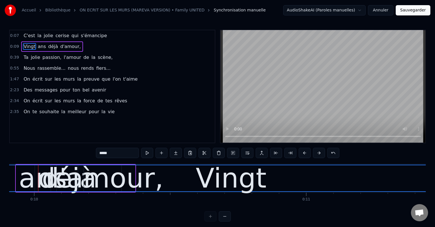
click at [316, 151] on button at bounding box center [319, 153] width 12 height 10
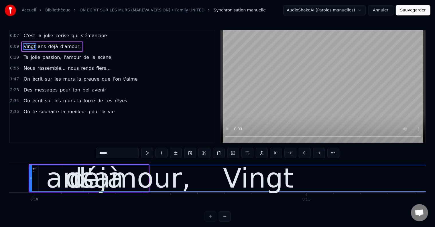
click at [316, 151] on button at bounding box center [319, 153] width 12 height 10
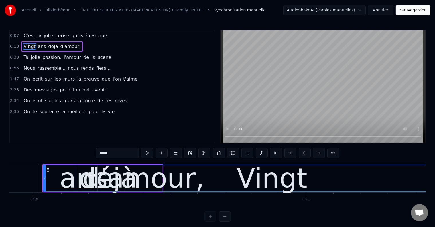
click at [316, 151] on button at bounding box center [319, 153] width 12 height 10
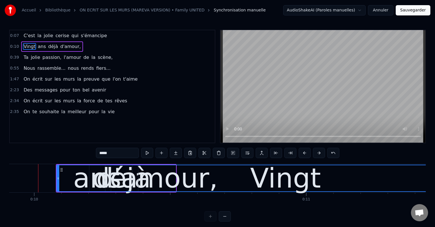
click at [316, 151] on button at bounding box center [319, 153] width 12 height 10
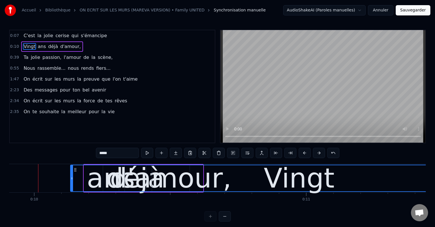
click at [316, 151] on button at bounding box center [319, 153] width 12 height 10
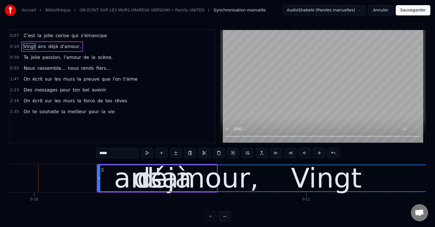
click at [316, 151] on button at bounding box center [319, 153] width 12 height 10
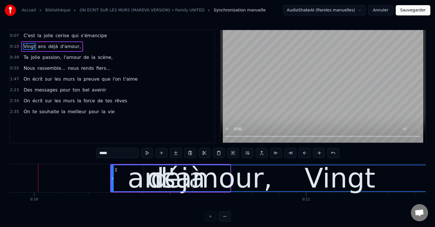
click at [316, 151] on button at bounding box center [319, 153] width 12 height 10
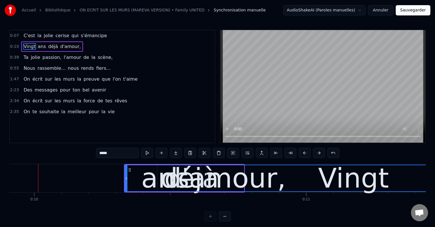
click at [316, 151] on button at bounding box center [319, 153] width 12 height 10
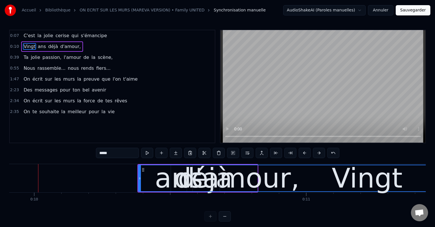
click at [316, 151] on button at bounding box center [319, 153] width 12 height 10
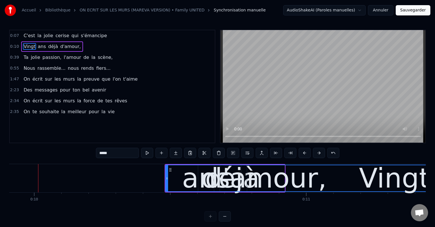
click at [316, 151] on button at bounding box center [319, 153] width 12 height 10
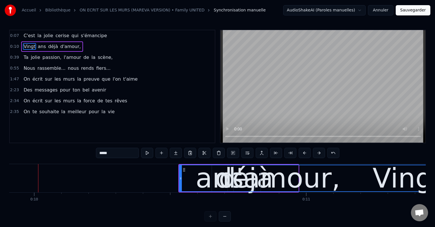
click at [316, 151] on button at bounding box center [319, 153] width 12 height 10
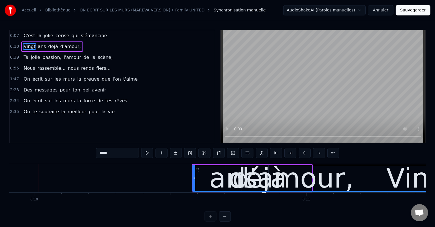
click at [316, 151] on button at bounding box center [319, 153] width 12 height 10
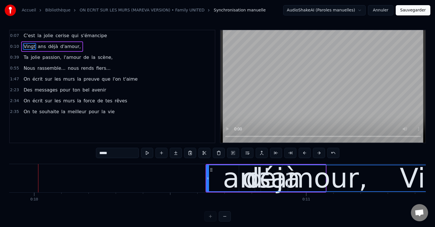
click at [316, 151] on button at bounding box center [319, 153] width 12 height 10
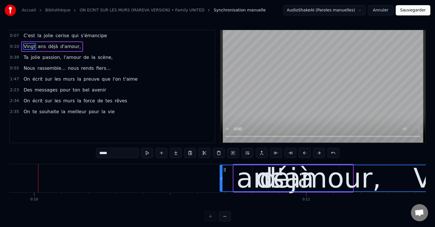
click at [316, 151] on button at bounding box center [319, 153] width 12 height 10
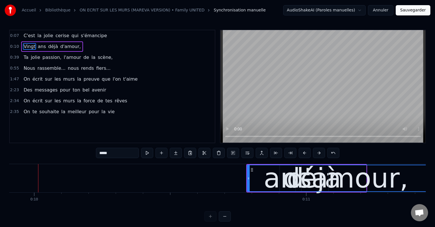
click at [316, 151] on button at bounding box center [319, 153] width 12 height 10
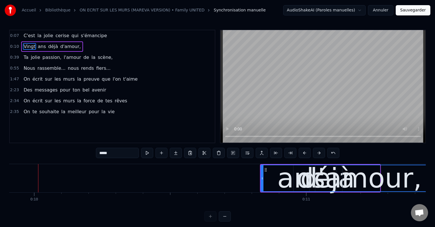
click at [213, 222] on div at bounding box center [217, 217] width 26 height 10
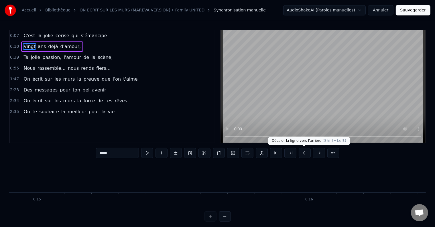
scroll to position [0, 4055]
click at [13, 48] on span "0:10" at bounding box center [14, 47] width 9 height 6
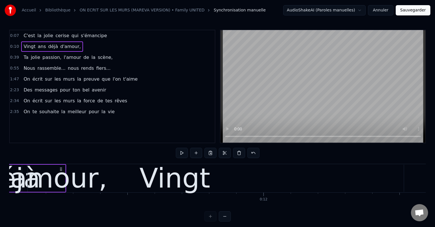
scroll to position [0, 2917]
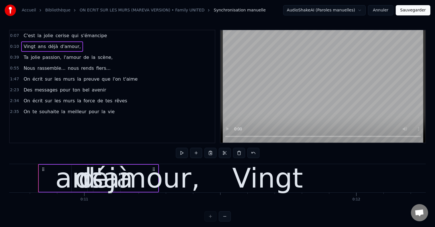
click at [244, 171] on div "Vingt" at bounding box center [267, 178] width 71 height 41
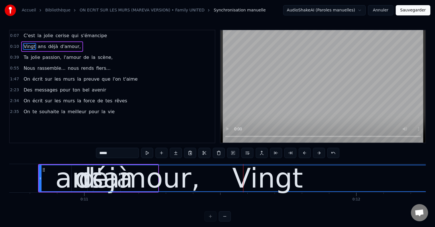
click at [379, 10] on button "Annuler" at bounding box center [380, 10] width 25 height 10
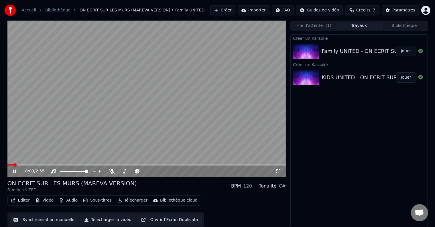
click at [49, 219] on button "Synchronisation manuelle" at bounding box center [44, 220] width 69 height 10
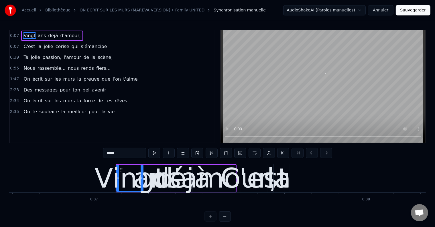
scroll to position [0, 1897]
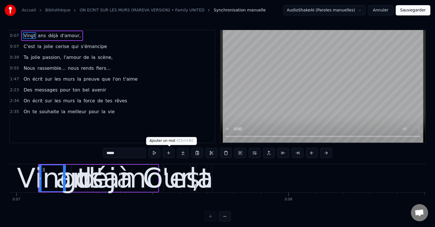
click at [171, 153] on button at bounding box center [169, 153] width 12 height 10
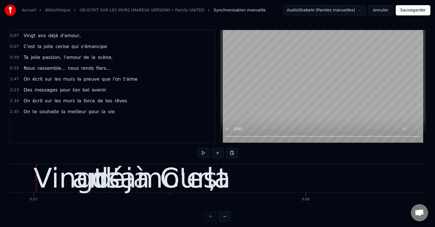
scroll to position [0, 1878]
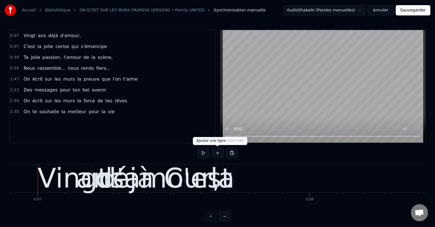
click at [218, 151] on button at bounding box center [218, 153] width 12 height 10
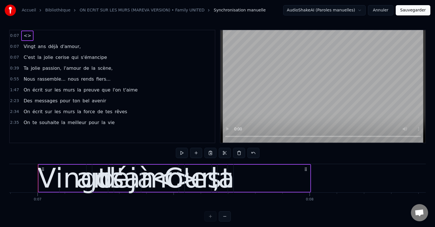
click at [24, 34] on span "<>" at bounding box center [27, 35] width 9 height 7
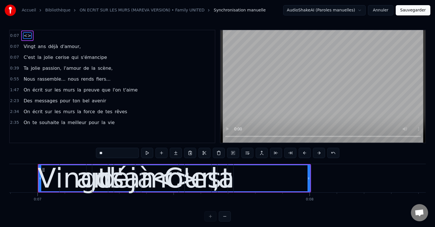
click at [24, 34] on span "<>" at bounding box center [27, 35] width 9 height 7
click at [104, 153] on input "**" at bounding box center [117, 153] width 43 height 10
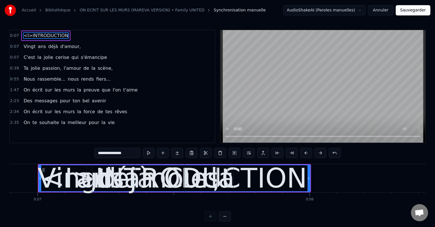
type input "**********"
click at [171, 93] on div "1:47 On écrit sur les murs la preuve que l'on t'aime" at bounding box center [112, 90] width 205 height 11
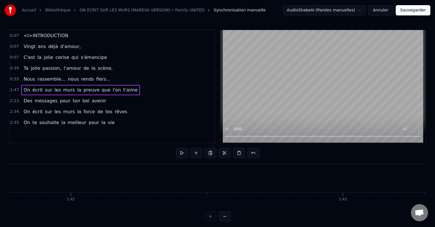
scroll to position [0, 29223]
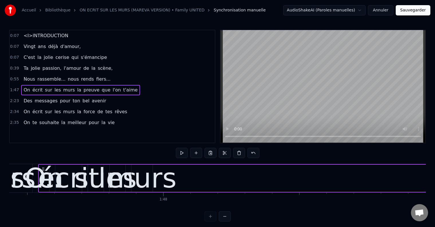
click at [24, 35] on span "<I>INTRODUCTION" at bounding box center [46, 35] width 46 height 7
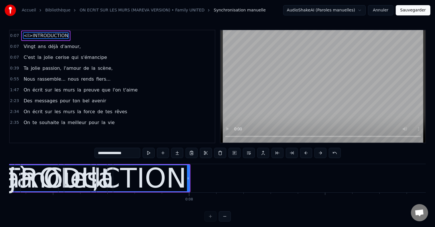
scroll to position [0, 1876]
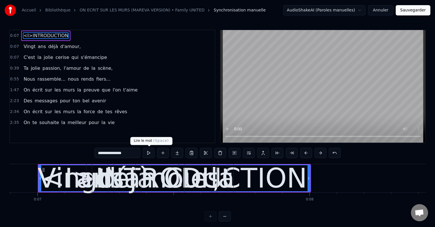
click at [147, 155] on button at bounding box center [149, 153] width 12 height 10
click at [161, 152] on button at bounding box center [163, 153] width 12 height 10
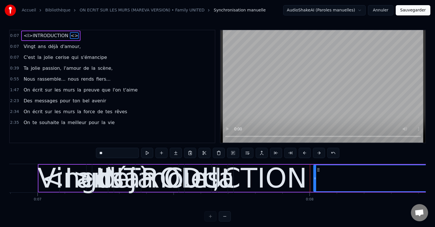
click at [15, 34] on span "0:07" at bounding box center [14, 36] width 9 height 6
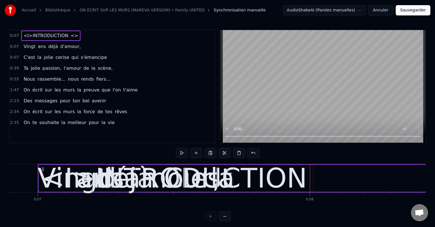
click at [29, 35] on span "<I>INTRODUCTION" at bounding box center [46, 35] width 46 height 7
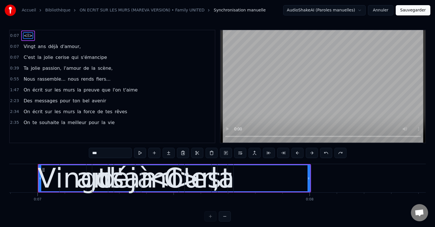
type input "**"
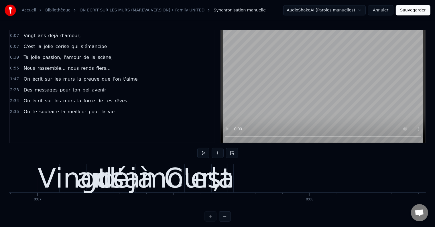
click at [21, 36] on div "Vingt ans déjà d'amour," at bounding box center [52, 36] width 62 height 10
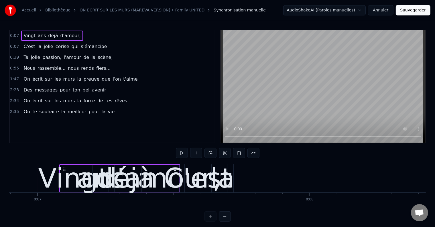
click at [21, 36] on div "Vingt ans déjà d'amour," at bounding box center [52, 36] width 62 height 10
drag, startPoint x: 15, startPoint y: 35, endPoint x: 23, endPoint y: 35, distance: 8.0
click at [23, 35] on div "0:07 Vingt ans déjà d'amour," at bounding box center [112, 35] width 205 height 11
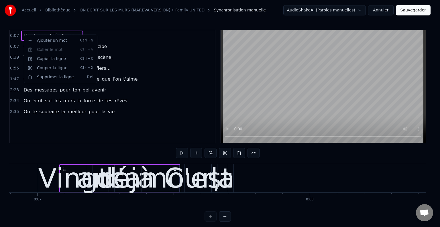
click at [12, 34] on html "Accueil Bibliothèque ON ECRIT SUR LES MURS (MAREVA VERSION) • Family UNITED Syn…" at bounding box center [220, 115] width 440 height 231
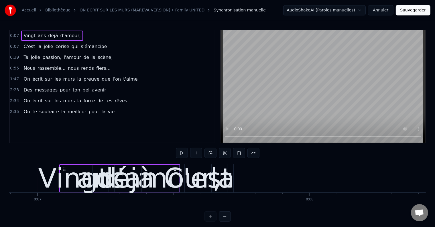
click at [12, 34] on span "0:07" at bounding box center [14, 36] width 9 height 6
click at [23, 32] on span "Vingt" at bounding box center [29, 35] width 13 height 7
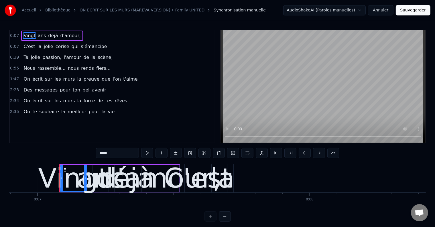
click at [23, 32] on span "Vingt" at bounding box center [29, 35] width 13 height 7
click at [17, 34] on span "0:07" at bounding box center [14, 36] width 9 height 6
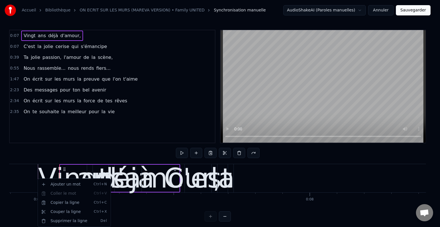
click at [29, 173] on html "Accueil Bibliothèque ON ECRIT SUR LES MURS (MAREVA VERSION) • Family UNITED Syn…" at bounding box center [220, 115] width 440 height 231
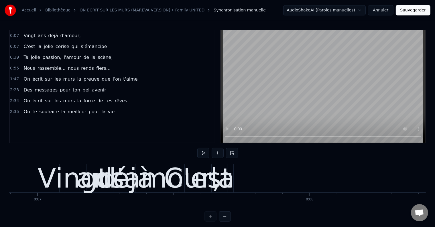
scroll to position [0, 1875]
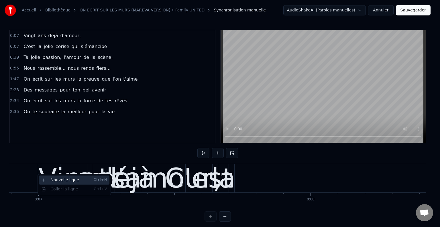
click at [49, 180] on div "Nouvelle ligne Ctrl+N" at bounding box center [74, 180] width 70 height 9
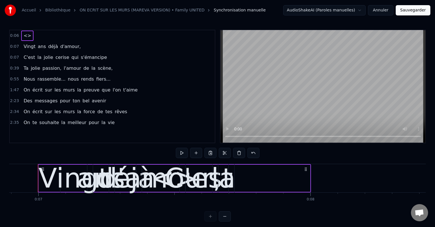
click at [24, 35] on span "<>" at bounding box center [27, 35] width 9 height 7
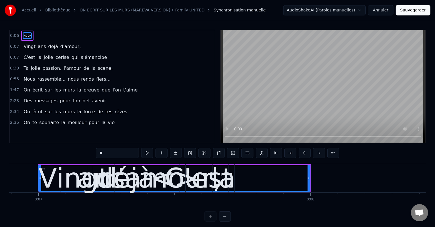
click at [102, 153] on input "**" at bounding box center [117, 153] width 43 height 10
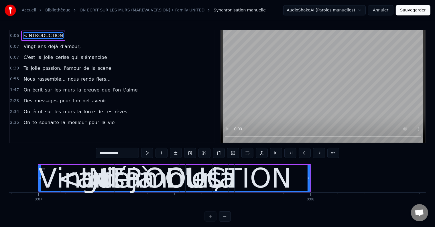
type input "**********"
click at [149, 110] on div "2:34 On écrit sur les murs la force de tes rêves" at bounding box center [112, 112] width 205 height 11
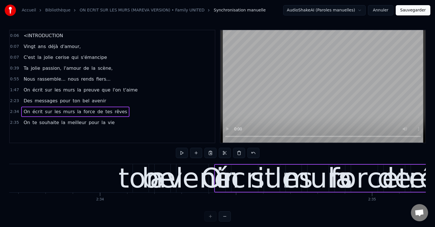
scroll to position [0, 41974]
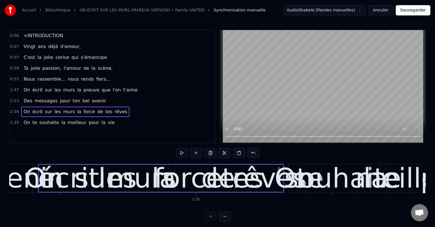
click at [45, 37] on span "<INTRODUCTION" at bounding box center [43, 35] width 41 height 7
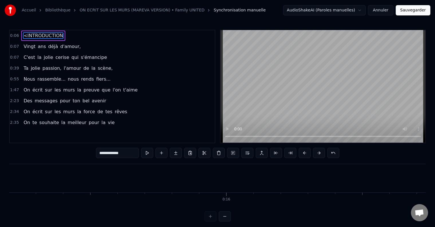
scroll to position [0, 1875]
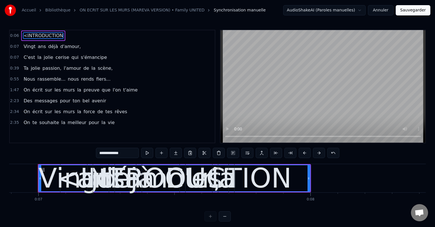
click at [23, 36] on span "<INTRODUCTION" at bounding box center [43, 35] width 41 height 7
click at [102, 153] on input "**********" at bounding box center [117, 153] width 43 height 10
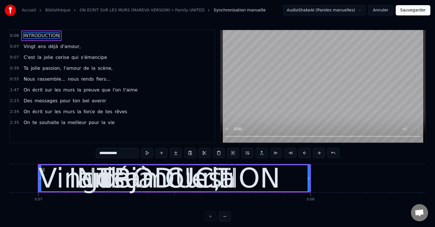
type input "**********"
click at [172, 85] on div "1:47 On écrit sur les murs la preuve que l'on t'aime" at bounding box center [112, 90] width 205 height 11
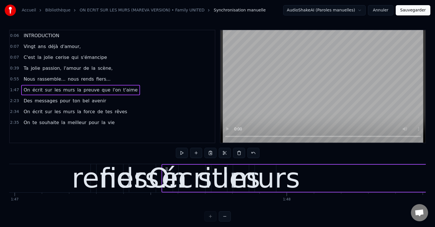
scroll to position [0, 29223]
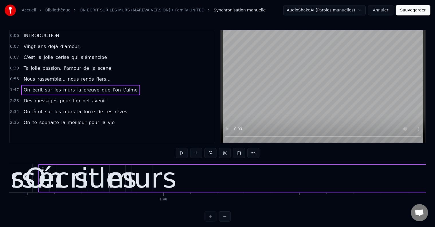
click at [36, 34] on span "INTRODUCTION" at bounding box center [41, 35] width 37 height 7
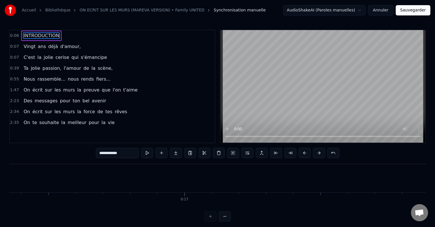
click at [30, 45] on span "Vingt" at bounding box center [29, 46] width 13 height 7
type input "*****"
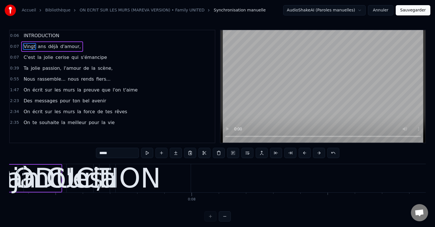
scroll to position [0, 1875]
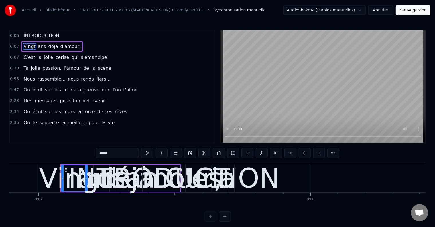
click at [14, 48] on span "0:07" at bounding box center [14, 47] width 9 height 6
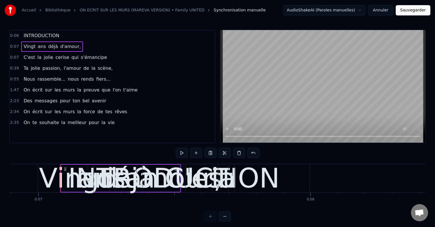
drag, startPoint x: 20, startPoint y: 45, endPoint x: 70, endPoint y: 44, distance: 49.2
click at [70, 44] on div "Vingt ans déjà d'amour," at bounding box center [52, 47] width 62 height 10
click at [70, 42] on div "Vingt ans déjà d'amour," at bounding box center [52, 47] width 62 height 10
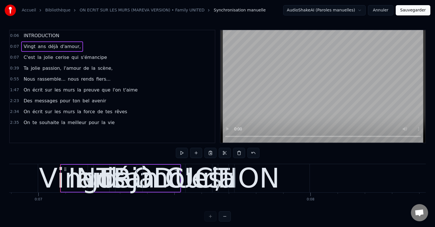
drag, startPoint x: 70, startPoint y: 42, endPoint x: 104, endPoint y: 40, distance: 34.7
click at [104, 40] on div "0:06 INTRODUCTION 0:07 Vingt ans déjà d'amour, 0:07 C'est la jolie cerise qui s…" at bounding box center [112, 87] width 206 height 114
drag, startPoint x: 165, startPoint y: 184, endPoint x: 212, endPoint y: 186, distance: 47.0
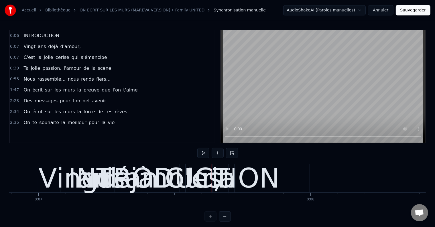
click at [73, 43] on div "Vingt ans déjà d'amour," at bounding box center [52, 47] width 62 height 10
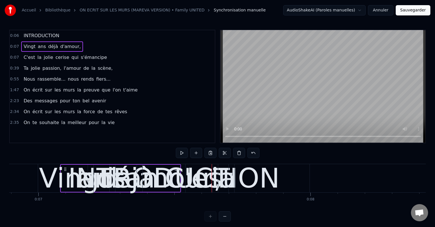
click at [65, 167] on icon at bounding box center [65, 169] width 5 height 5
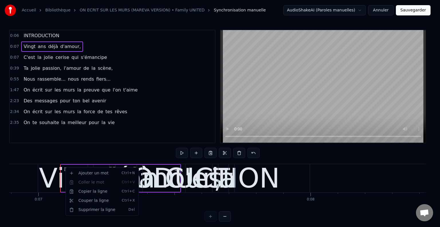
click at [65, 167] on html "Accueil Bibliothèque ON ECRIT SUR LES MURS (MAREVA VERSION) • Family UNITED Syn…" at bounding box center [220, 115] width 440 height 231
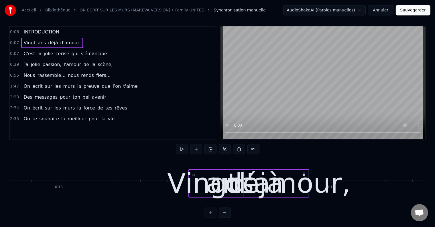
scroll to position [0, 4847]
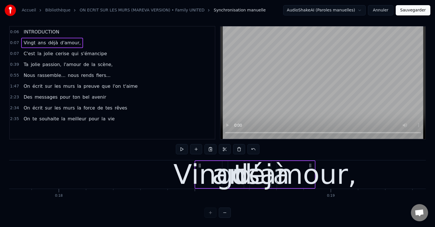
drag, startPoint x: 65, startPoint y: 167, endPoint x: 205, endPoint y: 173, distance: 140.4
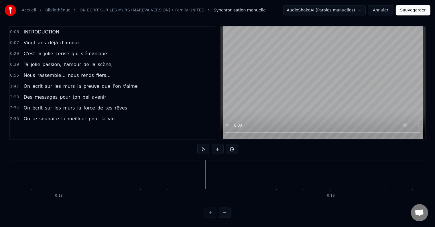
click at [37, 40] on span "ans" at bounding box center [41, 43] width 9 height 7
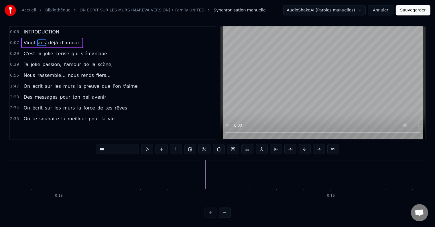
scroll to position [0, 0]
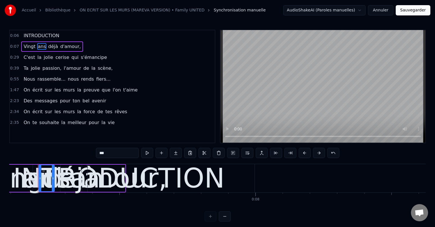
click at [66, 42] on div "Vingt ans déjà d'amour," at bounding box center [52, 47] width 62 height 10
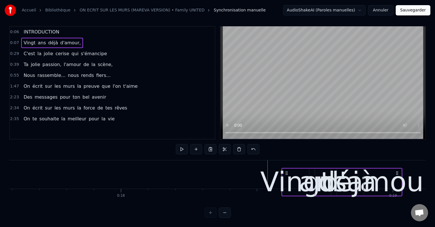
scroll to position [9, 0]
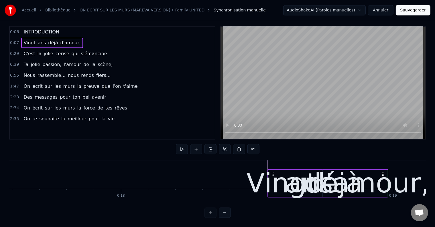
drag, startPoint x: 43, startPoint y: 170, endPoint x: 273, endPoint y: 149, distance: 230.2
click at [273, 149] on div "0:06 INTRODUCTION 0:07 Vingt ans déjà d'amour, 0:29 C'est la jolie cerise qui s…" at bounding box center [217, 122] width 417 height 192
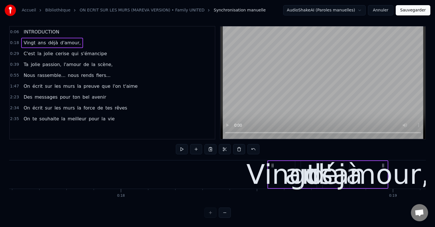
click at [288, 140] on div "0:06 INTRODUCTION 0:18 Vingt ans déjà d'amour, 0:29 C'est la jolie cerise qui s…" at bounding box center [217, 122] width 417 height 192
click at [13, 51] on span "0:29" at bounding box center [14, 54] width 9 height 6
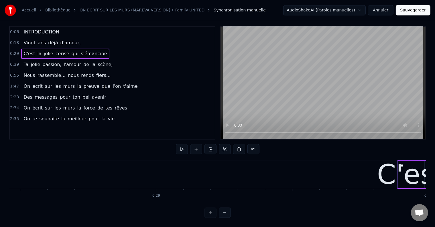
scroll to position [0, 8100]
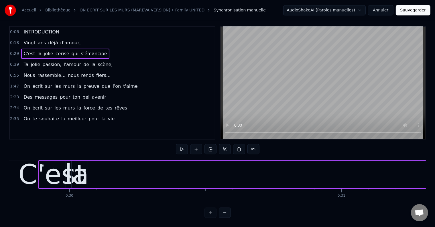
click at [11, 40] on span "0:18" at bounding box center [14, 43] width 9 height 6
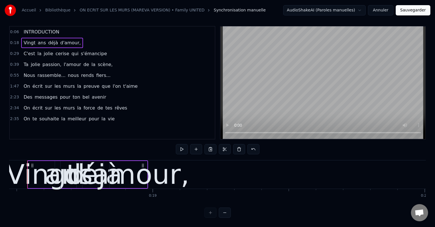
scroll to position [0, 5014]
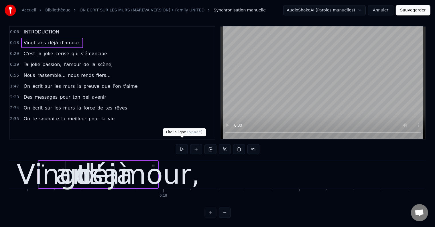
click at [178, 144] on button at bounding box center [182, 149] width 12 height 10
click at [16, 51] on span "0:29" at bounding box center [14, 54] width 9 height 6
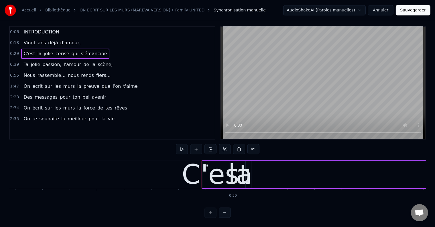
scroll to position [0, 8100]
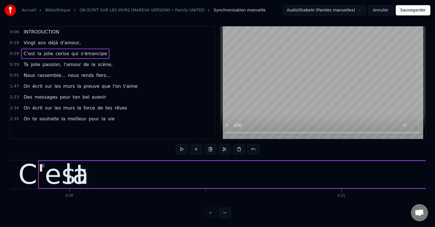
click at [181, 81] on div "1:47 On écrit sur les murs la preuve que l'on t'aime" at bounding box center [112, 86] width 205 height 11
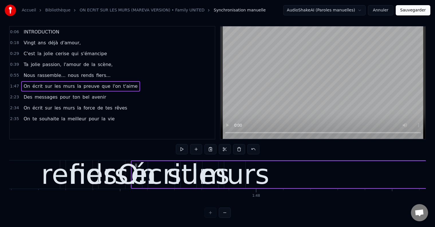
scroll to position [0, 29223]
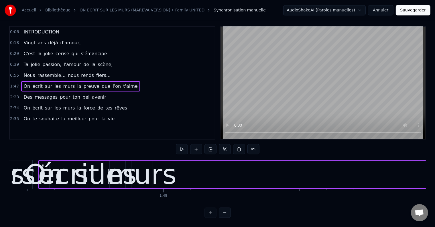
click at [57, 143] on div "0:06 INTRODUCTION 0:18 Vingt ans déjà d'amour, 0:29 C'est la jolie cerise qui s…" at bounding box center [217, 122] width 417 height 192
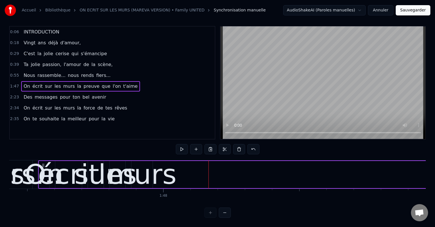
click at [228, 214] on button at bounding box center [225, 213] width 12 height 10
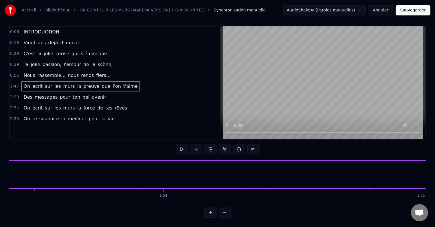
click at [228, 214] on button at bounding box center [225, 213] width 12 height 10
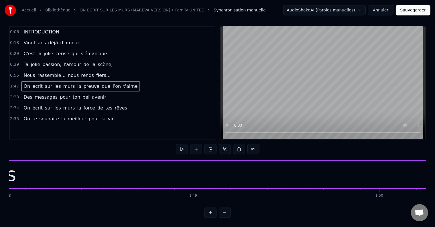
click at [228, 214] on button at bounding box center [225, 213] width 12 height 10
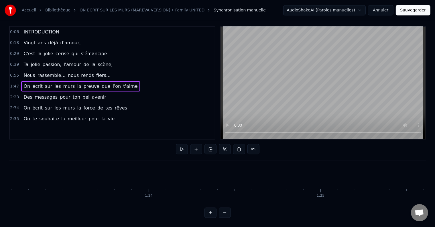
scroll to position [0, 14281]
click at [21, 27] on div "INTRODUCTION" at bounding box center [41, 32] width 40 height 10
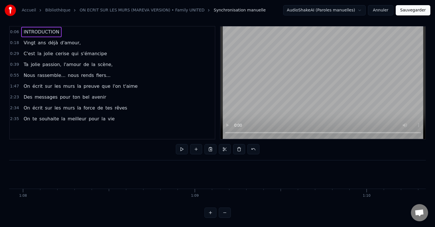
click at [21, 27] on div "INTRODUCTION" at bounding box center [41, 32] width 40 height 10
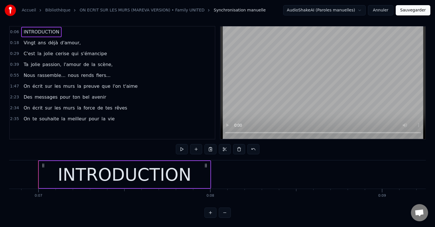
click at [159, 114] on div "2:35 On te souhaite la meilleur pour la vie" at bounding box center [112, 119] width 205 height 11
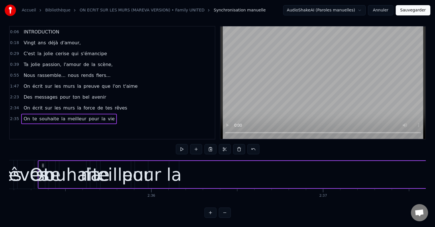
click at [16, 29] on span "0:06" at bounding box center [14, 32] width 9 height 6
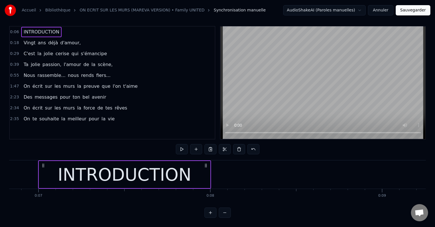
click at [156, 139] on div "0:06 INTRODUCTION 0:18 Vingt ans déjà d'amour, 0:29 C'est la jolie cerise qui s…" at bounding box center [217, 122] width 417 height 192
click at [154, 103] on div "2:34 On écrit sur les murs la force de tes rêves" at bounding box center [112, 108] width 205 height 11
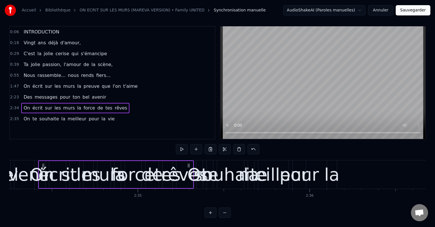
scroll to position [0, 26500]
click at [19, 28] on div "0:06 INTRODUCTION" at bounding box center [112, 32] width 205 height 11
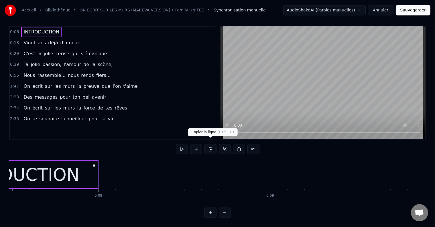
scroll to position [0, 1173]
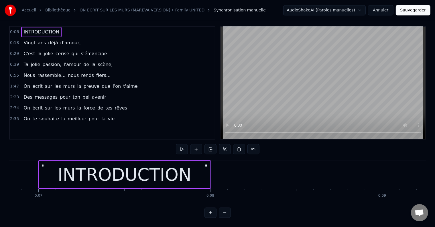
click at [226, 216] on button at bounding box center [225, 213] width 12 height 10
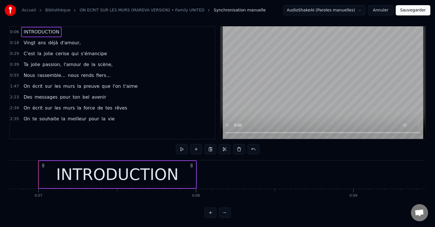
click at [226, 216] on button at bounding box center [225, 213] width 12 height 10
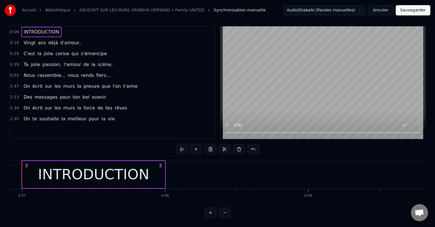
scroll to position [0, 973]
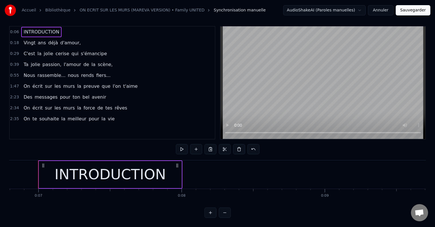
click at [226, 216] on button at bounding box center [225, 213] width 12 height 10
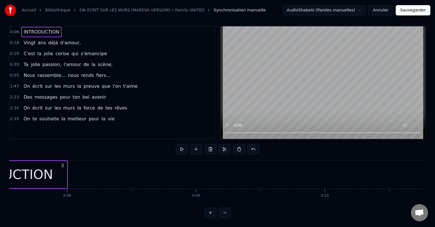
scroll to position [0, 873]
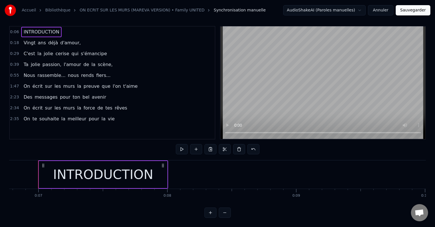
click at [226, 216] on button at bounding box center [225, 213] width 12 height 10
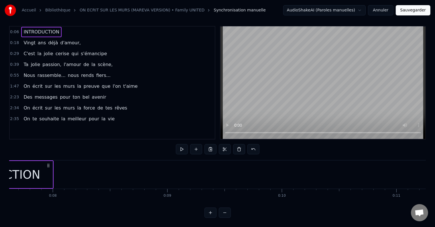
scroll to position [0, 773]
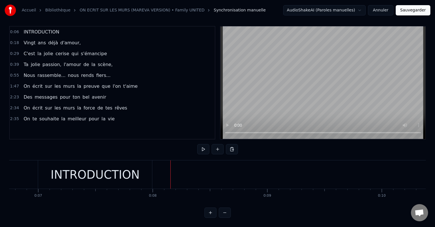
click at [84, 166] on div "INTRODUCTION" at bounding box center [95, 174] width 89 height 17
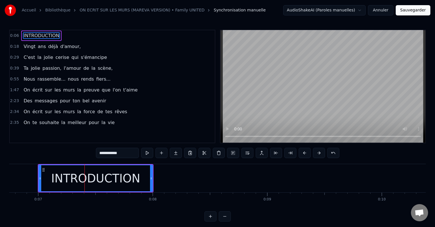
click at [153, 167] on div "INTRODUCTION" at bounding box center [95, 178] width 115 height 27
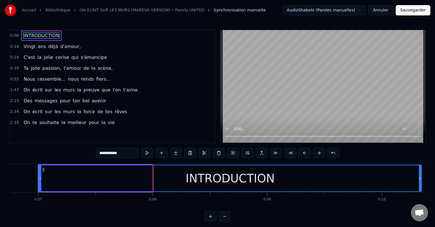
drag, startPoint x: 151, startPoint y: 166, endPoint x: 420, endPoint y: 167, distance: 268.9
click at [420, 167] on div at bounding box center [420, 178] width 2 height 26
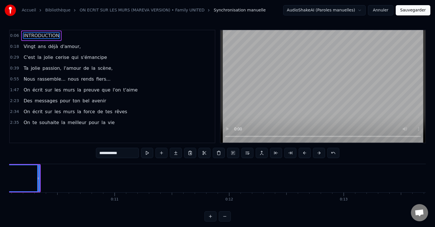
scroll to position [0, 1155]
click at [38, 166] on div at bounding box center [38, 178] width 0 height 28
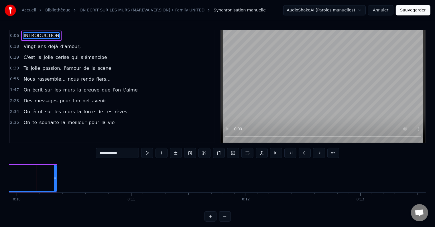
scroll to position [0, 1136]
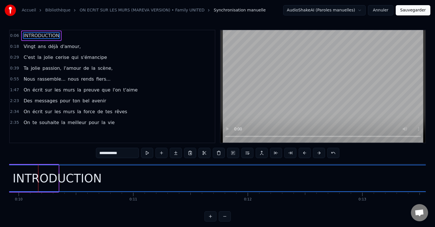
drag, startPoint x: 56, startPoint y: 168, endPoint x: 437, endPoint y: 153, distance: 380.5
click at [435, 153] on html "**********" at bounding box center [217, 115] width 435 height 231
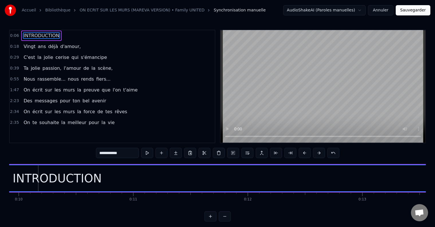
click at [377, 150] on div "**********" at bounding box center [217, 126] width 417 height 192
click at [369, 176] on div "INTRODUCTION" at bounding box center [57, 178] width 762 height 26
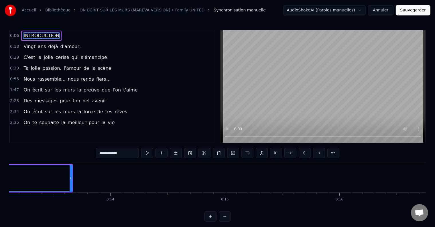
scroll to position [0, 1498]
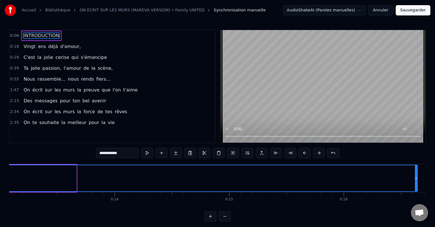
drag, startPoint x: 76, startPoint y: 167, endPoint x: 417, endPoint y: 175, distance: 341.1
click at [417, 175] on div at bounding box center [416, 178] width 2 height 26
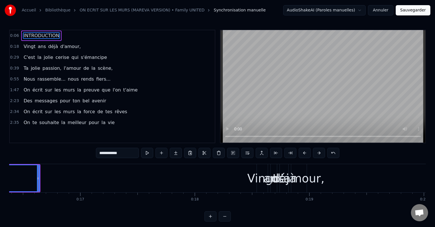
scroll to position [0, 1876]
drag, startPoint x: 38, startPoint y: 167, endPoint x: 80, endPoint y: 170, distance: 42.3
click at [80, 170] on div at bounding box center [80, 178] width 2 height 26
click at [421, 10] on button "Sauvegarder" at bounding box center [413, 10] width 35 height 10
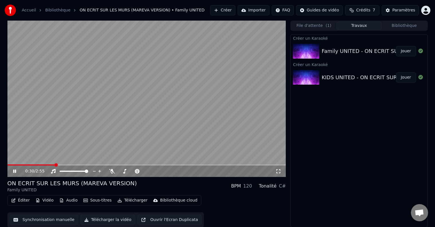
click at [35, 220] on button "Synchronisation manuelle" at bounding box center [44, 220] width 69 height 10
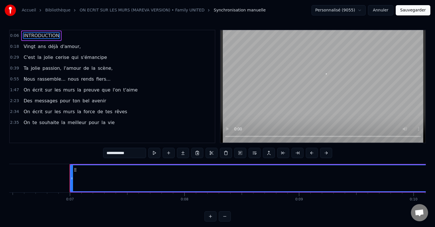
scroll to position [0, 773]
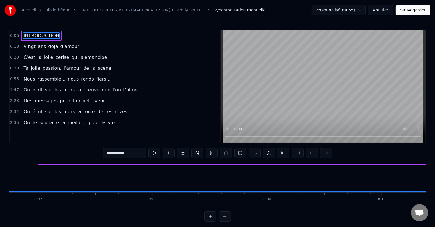
drag, startPoint x: 40, startPoint y: 177, endPoint x: 0, endPoint y: 173, distance: 40.0
click at [0, 173] on div "**********" at bounding box center [217, 111] width 435 height 222
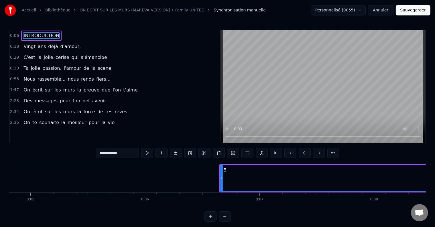
scroll to position [0, 544]
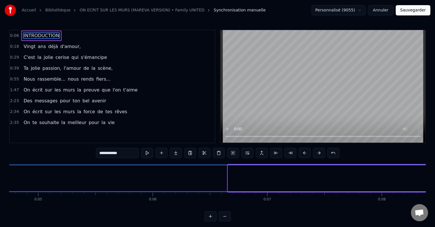
drag, startPoint x: 229, startPoint y: 170, endPoint x: 1, endPoint y: 180, distance: 228.4
click at [1, 180] on div "**********" at bounding box center [217, 111] width 435 height 222
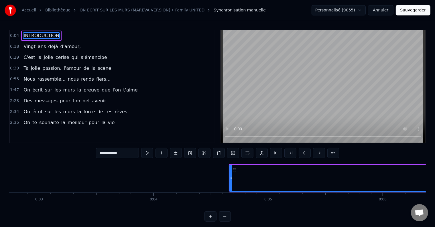
scroll to position [0, 303]
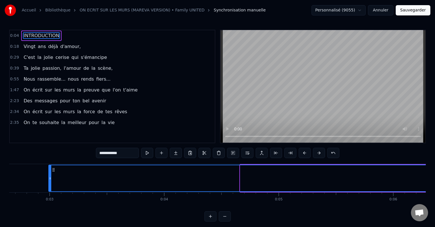
drag, startPoint x: 241, startPoint y: 174, endPoint x: 50, endPoint y: 180, distance: 191.1
click at [50, 180] on div at bounding box center [50, 178] width 2 height 26
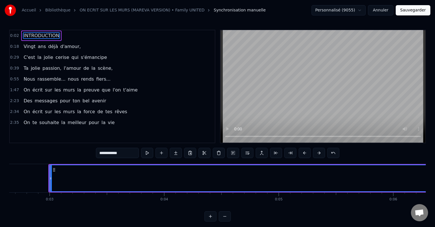
click at [404, 10] on button "Sauvegarder" at bounding box center [413, 10] width 35 height 10
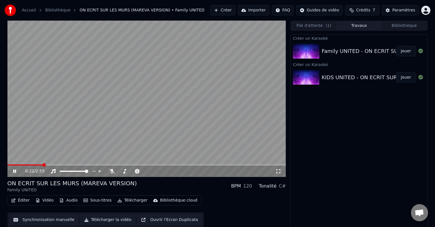
click at [44, 217] on button "Synchronisation manuelle" at bounding box center [44, 220] width 69 height 10
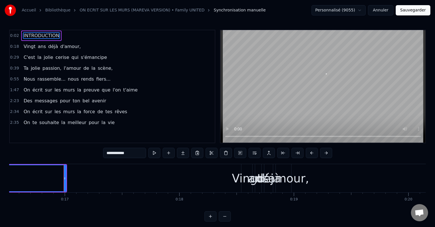
scroll to position [0, 1917]
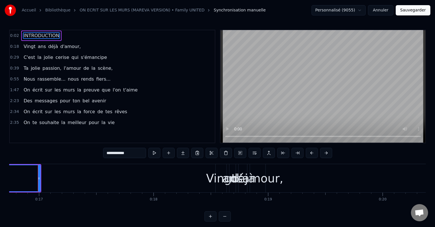
click at [231, 169] on div "ans" at bounding box center [232, 178] width 6 height 28
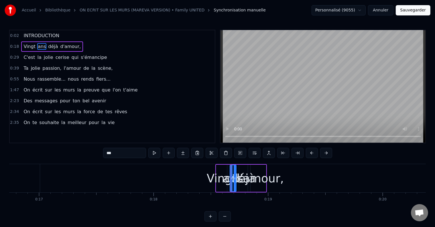
click at [263, 169] on div "d'amour," at bounding box center [258, 178] width 15 height 27
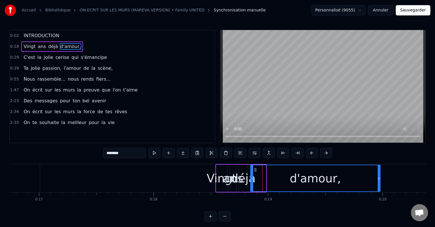
drag, startPoint x: 265, startPoint y: 167, endPoint x: 379, endPoint y: 162, distance: 114.4
click at [379, 162] on div "0:02 INTRODUCTION 0:18 Vingt ans déjà d'amour, 0:29 C'est la jolie cerise qui s…" at bounding box center [217, 126] width 417 height 192
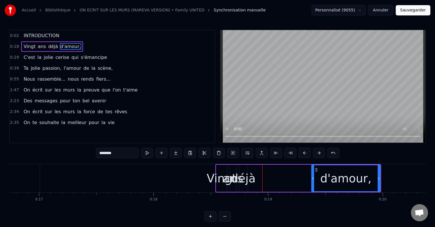
drag, startPoint x: 251, startPoint y: 168, endPoint x: 312, endPoint y: 171, distance: 61.1
click at [312, 171] on div at bounding box center [313, 178] width 2 height 26
click at [244, 167] on div "déjà" at bounding box center [243, 178] width 9 height 27
type input "****"
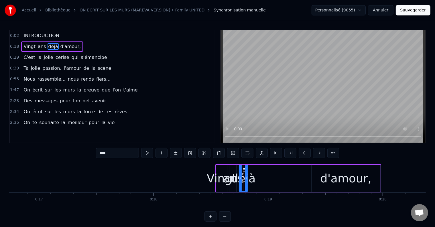
drag, startPoint x: 244, startPoint y: 173, endPoint x: 270, endPoint y: 173, distance: 25.8
click at [270, 173] on div "Vingt ans déjà d'amour," at bounding box center [298, 178] width 166 height 28
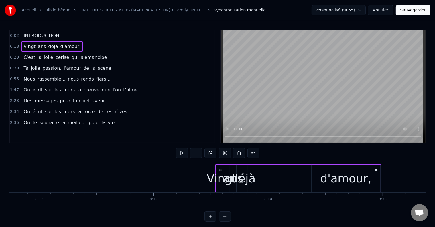
click at [244, 172] on div "déjà" at bounding box center [243, 178] width 25 height 17
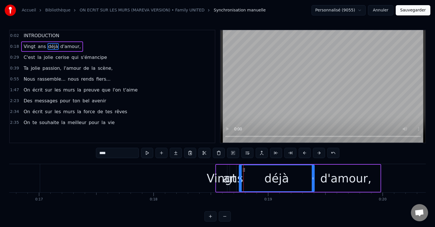
drag, startPoint x: 246, startPoint y: 173, endPoint x: 313, endPoint y: 174, distance: 66.7
click at [313, 174] on div at bounding box center [313, 178] width 2 height 26
drag, startPoint x: 240, startPoint y: 172, endPoint x: 272, endPoint y: 175, distance: 32.2
click at [272, 175] on div at bounding box center [272, 178] width 2 height 26
click at [232, 171] on div "ans" at bounding box center [233, 178] width 20 height 17
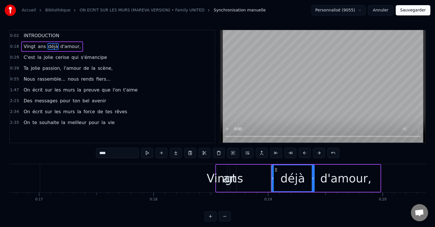
type input "***"
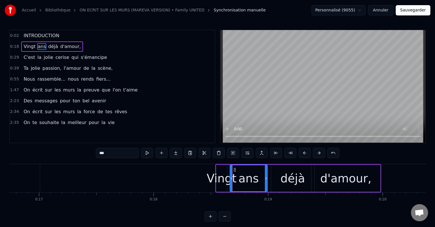
drag, startPoint x: 235, startPoint y: 173, endPoint x: 267, endPoint y: 176, distance: 31.9
click at [267, 176] on div at bounding box center [266, 178] width 2 height 26
click at [232, 173] on div at bounding box center [231, 178] width 2 height 26
drag, startPoint x: 232, startPoint y: 173, endPoint x: 242, endPoint y: 172, distance: 10.0
click at [242, 172] on div at bounding box center [241, 178] width 2 height 26
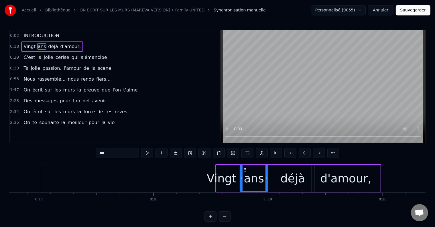
click at [415, 13] on button "Sauvegarder" at bounding box center [413, 10] width 35 height 10
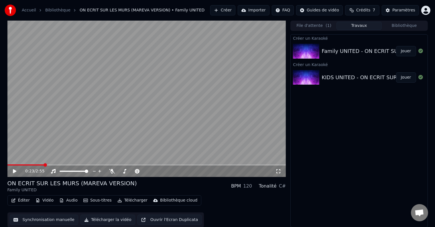
scroll to position [0, 0]
click at [58, 216] on button "Synchronisation manuelle" at bounding box center [44, 220] width 69 height 10
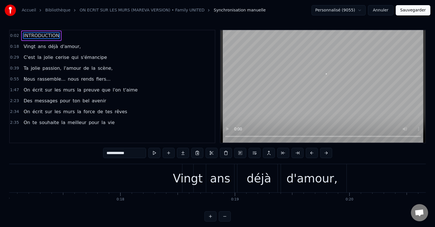
scroll to position [0, 1917]
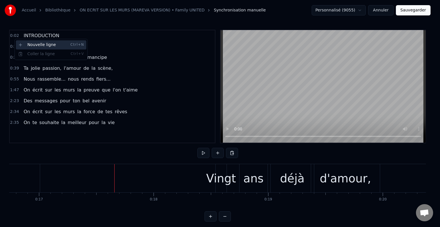
click at [25, 43] on div "Nouvelle ligne Ctrl+N" at bounding box center [51, 44] width 70 height 9
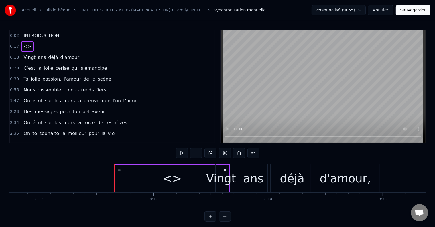
click at [27, 47] on span "<>" at bounding box center [27, 46] width 9 height 7
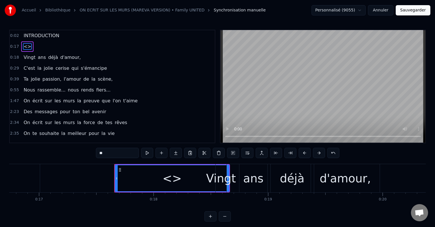
drag, startPoint x: 115, startPoint y: 156, endPoint x: 94, endPoint y: 153, distance: 20.2
click at [94, 153] on div "0:02 INTRODUCTION 0:17 <> 0:18 Vingt ans déjà d'amour, 0:29 C'est la jolie ceri…" at bounding box center [217, 126] width 417 height 192
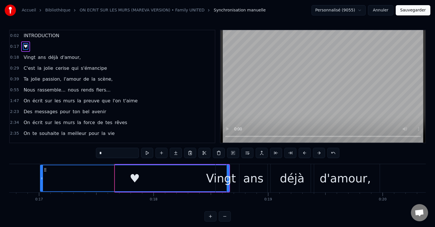
drag, startPoint x: 115, startPoint y: 176, endPoint x: 40, endPoint y: 174, distance: 74.8
click at [40, 174] on div "♥" at bounding box center [134, 178] width 189 height 27
click at [229, 173] on div "Vingt" at bounding box center [221, 178] width 30 height 17
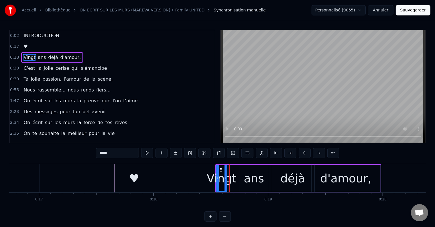
click at [179, 177] on div "♥" at bounding box center [134, 178] width 189 height 28
type input "*"
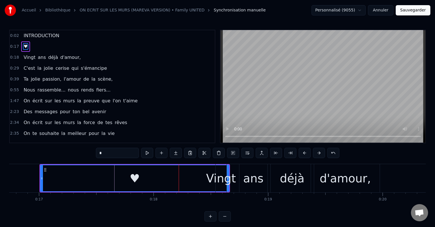
drag, startPoint x: 227, startPoint y: 166, endPoint x: 190, endPoint y: 167, distance: 36.7
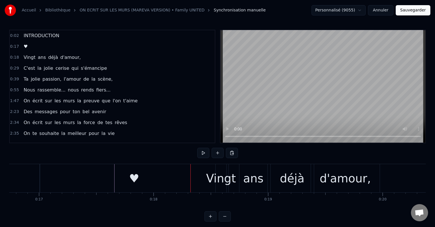
click at [133, 176] on div "♥" at bounding box center [134, 178] width 10 height 17
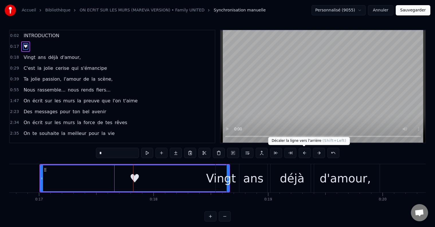
click at [300, 152] on button at bounding box center [305, 153] width 12 height 10
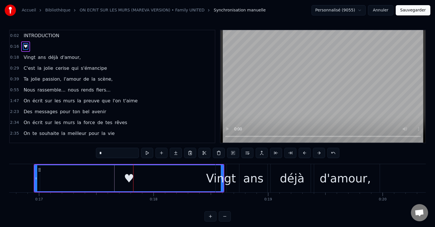
click at [300, 152] on button at bounding box center [305, 153] width 12 height 10
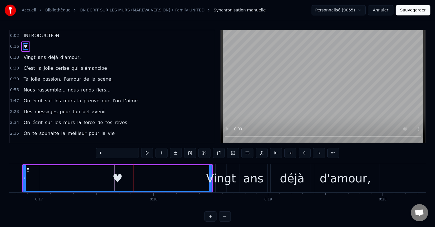
click at [300, 152] on button at bounding box center [305, 153] width 12 height 10
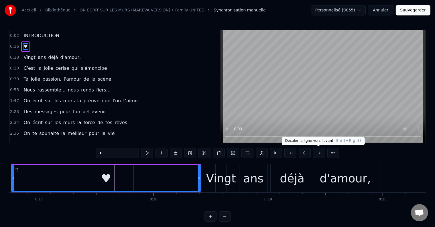
click at [317, 153] on button at bounding box center [319, 153] width 12 height 10
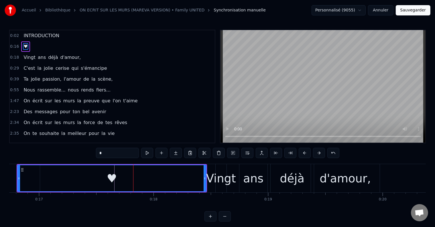
click at [154, 184] on div "♥" at bounding box center [112, 178] width 188 height 26
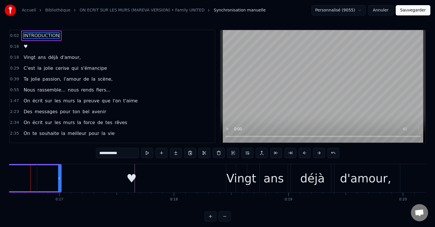
scroll to position [0, 1889]
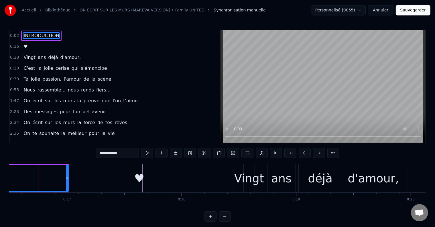
click at [88, 174] on div "♥" at bounding box center [139, 178] width 189 height 28
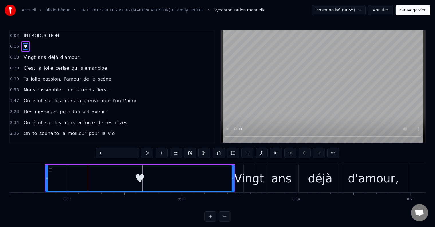
click at [113, 154] on input "*" at bounding box center [117, 153] width 43 height 10
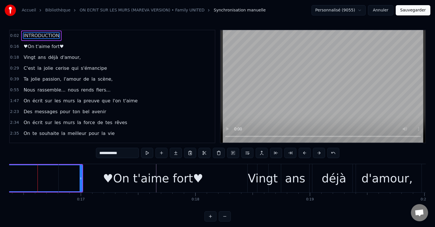
scroll to position [0, 1875]
click at [170, 171] on div "♥On t'aime fort♥" at bounding box center [153, 178] width 100 height 17
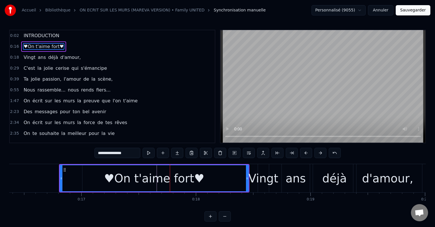
click at [201, 175] on div "♥On t'aime fort♥" at bounding box center [154, 178] width 188 height 26
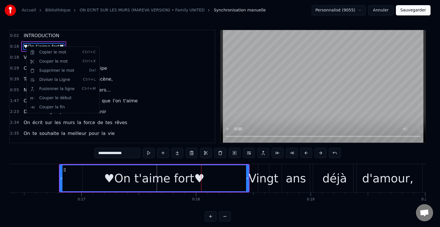
click at [49, 42] on html "**********" at bounding box center [220, 115] width 440 height 231
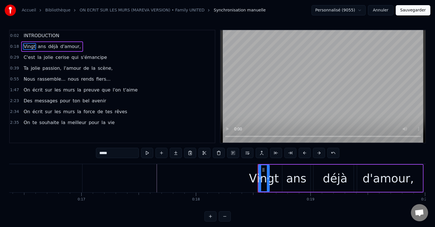
click at [342, 168] on div "déjà" at bounding box center [335, 178] width 43 height 27
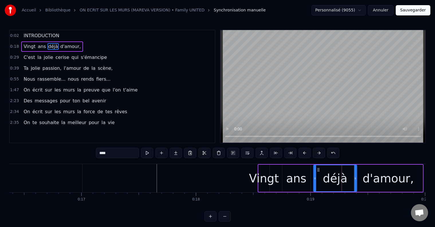
click at [320, 153] on button at bounding box center [319, 153] width 12 height 10
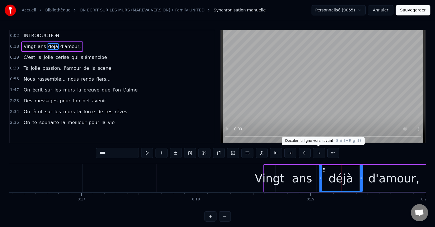
click at [318, 153] on button at bounding box center [319, 153] width 12 height 10
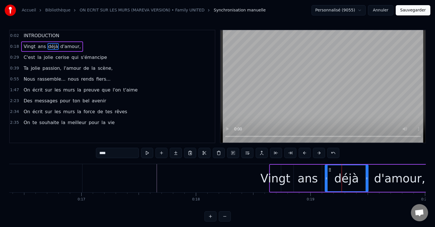
click at [301, 153] on button at bounding box center [305, 153] width 12 height 10
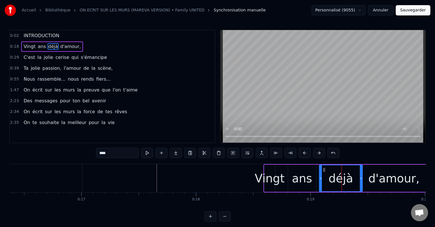
click at [301, 153] on button at bounding box center [305, 153] width 12 height 10
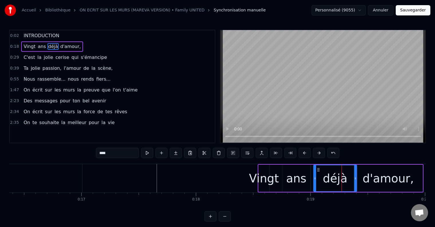
click at [301, 153] on button at bounding box center [305, 153] width 12 height 10
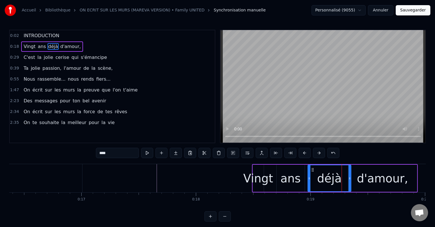
click at [296, 169] on div "ans" at bounding box center [291, 178] width 28 height 27
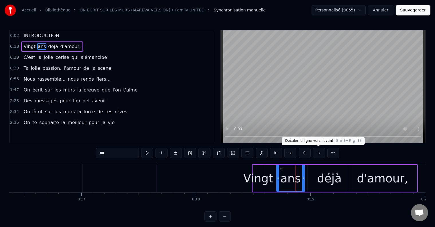
click at [317, 150] on button at bounding box center [319, 153] width 12 height 10
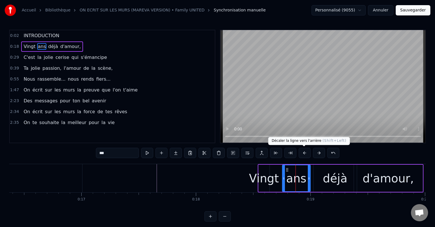
click at [302, 151] on button at bounding box center [305, 153] width 12 height 10
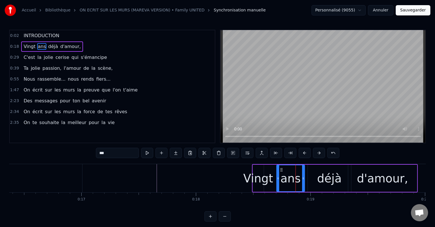
click at [337, 172] on div "déjà" at bounding box center [329, 178] width 25 height 17
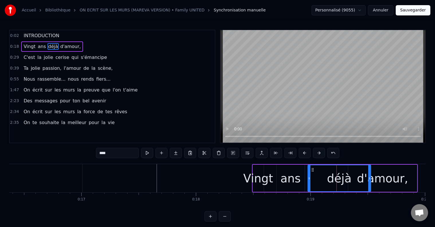
drag, startPoint x: 349, startPoint y: 172, endPoint x: 369, endPoint y: 171, distance: 20.1
click at [369, 171] on div at bounding box center [369, 178] width 2 height 26
drag, startPoint x: 309, startPoint y: 176, endPoint x: 321, endPoint y: 176, distance: 11.5
click at [321, 176] on icon at bounding box center [320, 178] width 2 height 5
drag, startPoint x: 294, startPoint y: 167, endPoint x: 300, endPoint y: 172, distance: 7.7
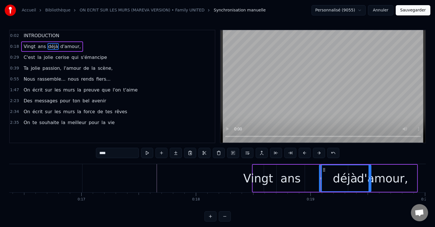
click at [300, 172] on div "ans" at bounding box center [291, 178] width 28 height 27
type input "***"
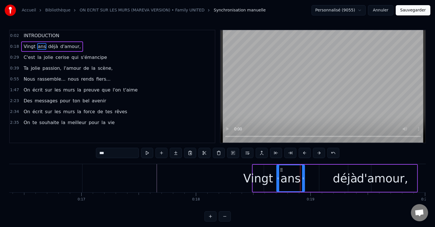
click at [300, 172] on div "ans" at bounding box center [290, 178] width 27 height 26
drag, startPoint x: 303, startPoint y: 178, endPoint x: 318, endPoint y: 178, distance: 15.5
click at [318, 178] on icon at bounding box center [319, 178] width 2 height 5
click at [411, 10] on button "Sauvegarder" at bounding box center [413, 10] width 35 height 10
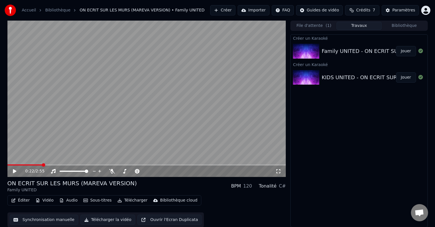
scroll to position [0, 0]
click at [39, 220] on button "Synchronisation manuelle" at bounding box center [44, 220] width 69 height 10
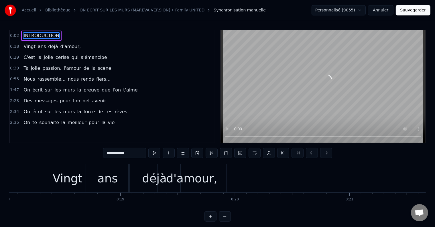
scroll to position [0, 2032]
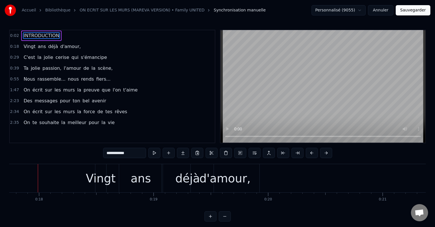
click at [239, 182] on div "d'amour," at bounding box center [224, 178] width 51 height 17
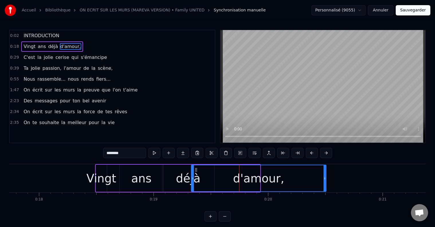
drag, startPoint x: 258, startPoint y: 174, endPoint x: 324, endPoint y: 177, distance: 66.2
click at [324, 177] on div at bounding box center [325, 178] width 2 height 26
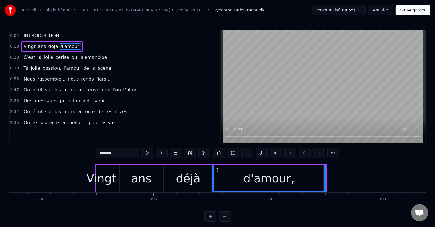
drag, startPoint x: 193, startPoint y: 178, endPoint x: 213, endPoint y: 178, distance: 20.6
click at [213, 178] on icon at bounding box center [213, 178] width 2 height 5
click at [151, 174] on div "ans" at bounding box center [142, 178] width 44 height 27
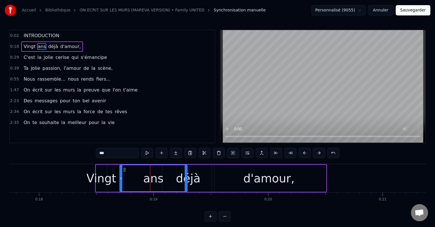
drag, startPoint x: 161, startPoint y: 178, endPoint x: 186, endPoint y: 180, distance: 24.2
click at [186, 180] on icon at bounding box center [186, 178] width 2 height 5
click at [201, 173] on div "déjà" at bounding box center [188, 178] width 52 height 27
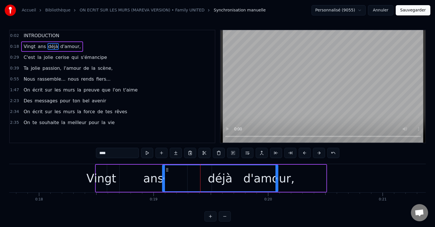
drag, startPoint x: 214, startPoint y: 177, endPoint x: 277, endPoint y: 176, distance: 63.9
click at [277, 176] on icon at bounding box center [276, 178] width 2 height 5
drag, startPoint x: 163, startPoint y: 178, endPoint x: 189, endPoint y: 178, distance: 26.3
click at [189, 178] on icon at bounding box center [190, 178] width 2 height 5
click at [278, 174] on div "déjà" at bounding box center [233, 178] width 90 height 27
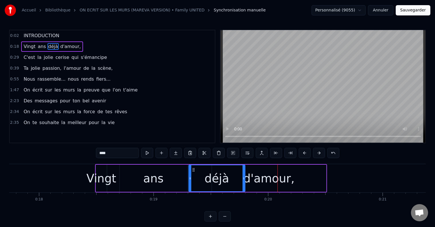
drag, startPoint x: 276, startPoint y: 174, endPoint x: 243, endPoint y: 176, distance: 33.0
click at [243, 176] on div at bounding box center [244, 178] width 2 height 26
click at [303, 176] on div "d'amour," at bounding box center [269, 178] width 114 height 27
type input "********"
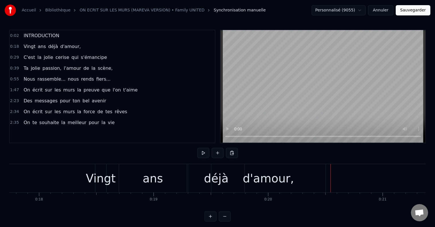
click at [310, 176] on div "d'amour," at bounding box center [268, 178] width 114 height 28
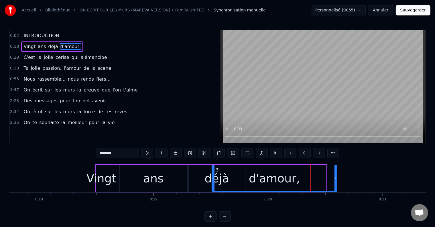
drag, startPoint x: 324, startPoint y: 177, endPoint x: 336, endPoint y: 177, distance: 11.5
click at [336, 177] on icon at bounding box center [335, 178] width 2 height 5
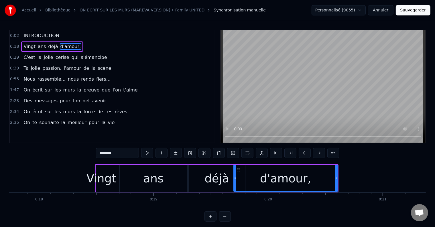
drag, startPoint x: 212, startPoint y: 178, endPoint x: 234, endPoint y: 178, distance: 21.5
click at [234, 178] on icon at bounding box center [235, 178] width 2 height 5
click at [48, 48] on span "déjà" at bounding box center [53, 46] width 11 height 7
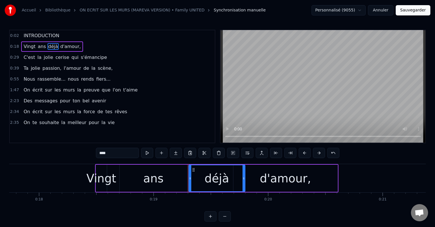
click at [108, 153] on input "****" at bounding box center [117, 153] width 43 height 10
type input "****"
click at [416, 11] on button "Sauvegarder" at bounding box center [413, 10] width 35 height 10
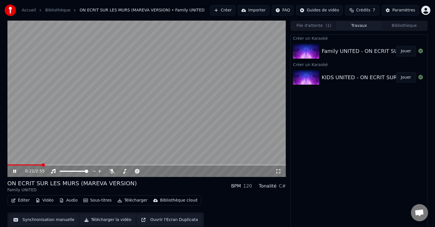
scroll to position [0, 0]
click at [48, 218] on button "Synchronisation manuelle" at bounding box center [44, 220] width 69 height 10
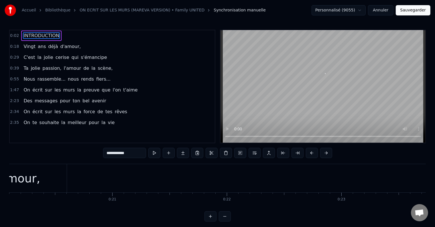
scroll to position [0, 2261]
click at [88, 181] on div "d'amour," at bounding box center [56, 178] width 104 height 28
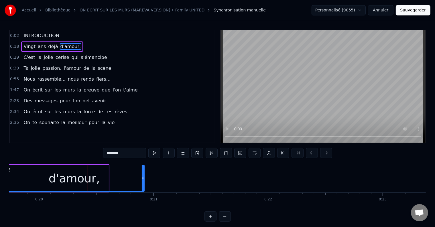
drag, startPoint x: 107, startPoint y: 176, endPoint x: 143, endPoint y: 179, distance: 35.9
click at [143, 179] on icon at bounding box center [143, 178] width 2 height 5
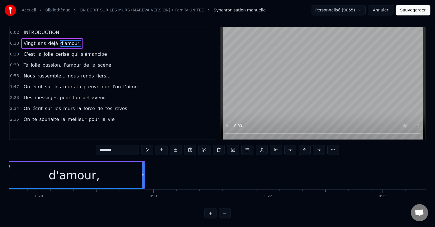
scroll to position [4, 0]
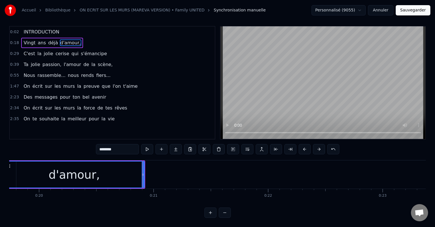
drag, startPoint x: 21, startPoint y: 177, endPoint x: 74, endPoint y: 205, distance: 60.3
click at [74, 203] on div "INTRODUCTION Vingt ans déjà d'amour, C'est la jolie cerise qui s'émancipe Ta jo…" at bounding box center [217, 181] width 417 height 43
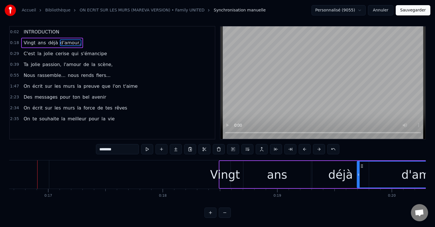
scroll to position [0, 1907]
drag, startPoint x: 358, startPoint y: 174, endPoint x: 371, endPoint y: 174, distance: 12.9
click at [371, 175] on circle at bounding box center [371, 175] width 0 height 0
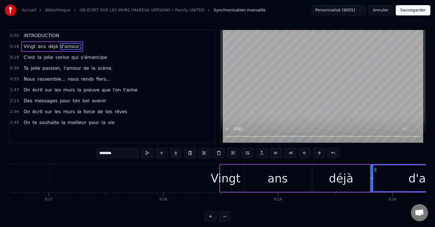
click at [359, 174] on div "déjà" at bounding box center [341, 178] width 56 height 27
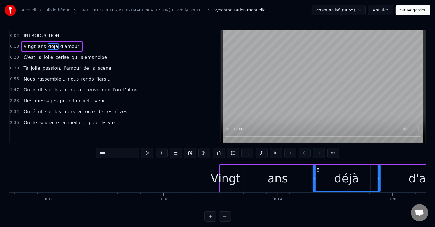
drag, startPoint x: 368, startPoint y: 178, endPoint x: 379, endPoint y: 178, distance: 10.9
click at [379, 178] on icon at bounding box center [379, 178] width 2 height 5
click at [301, 177] on div "ans" at bounding box center [278, 178] width 68 height 27
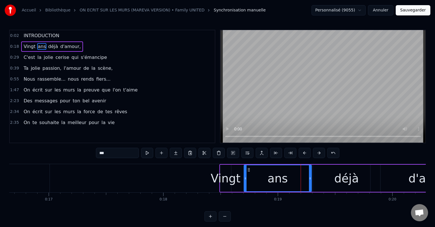
click at [324, 173] on div "déjà" at bounding box center [346, 178] width 67 height 27
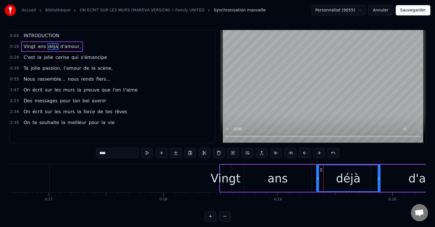
drag, startPoint x: 314, startPoint y: 178, endPoint x: 318, endPoint y: 179, distance: 4.0
click at [318, 179] on icon at bounding box center [318, 178] width 2 height 5
click at [309, 176] on div "ans" at bounding box center [278, 178] width 68 height 27
type input "***"
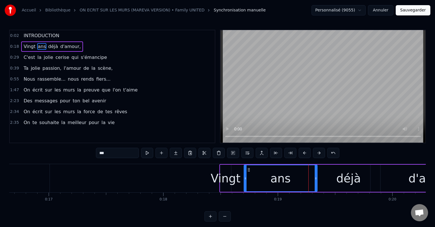
drag, startPoint x: 310, startPoint y: 177, endPoint x: 316, endPoint y: 177, distance: 5.7
click at [316, 177] on icon at bounding box center [316, 178] width 2 height 5
drag, startPoint x: 245, startPoint y: 178, endPoint x: 252, endPoint y: 179, distance: 6.9
click at [252, 179] on icon at bounding box center [251, 178] width 2 height 5
click at [244, 174] on div "Vingt ans déjà d'amour," at bounding box center [358, 178] width 279 height 28
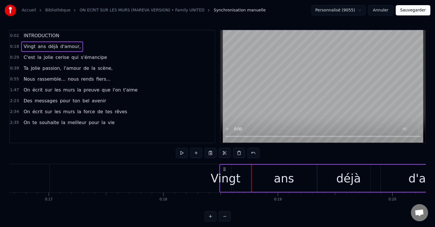
click at [228, 172] on div "Vingt" at bounding box center [226, 178] width 30 height 17
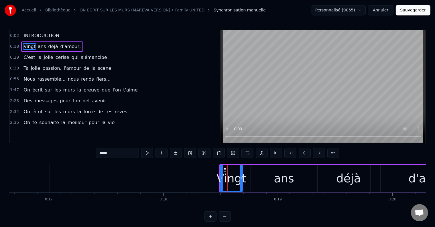
drag, startPoint x: 229, startPoint y: 177, endPoint x: 241, endPoint y: 177, distance: 11.2
click at [241, 177] on icon at bounding box center [241, 178] width 2 height 5
click at [405, 8] on button "Sauvegarder" at bounding box center [413, 10] width 35 height 10
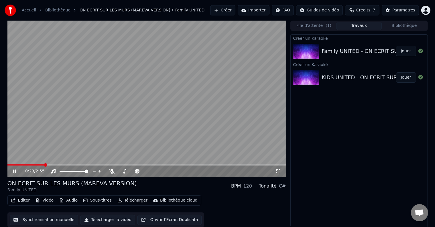
scroll to position [0, 0]
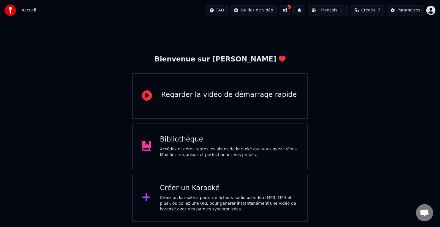
click at [215, 159] on div "Bibliothèque Accédez et gérez toutes les pistes de karaoké que vous avez créées…" at bounding box center [220, 147] width 176 height 46
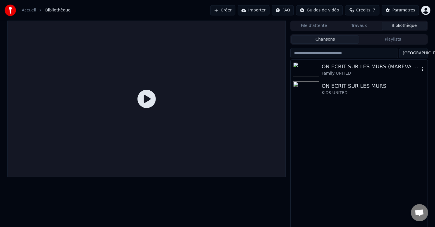
click at [356, 66] on div "ON ECRIT SUR LES MURS (MAREVA VERSION)" at bounding box center [371, 67] width 98 height 8
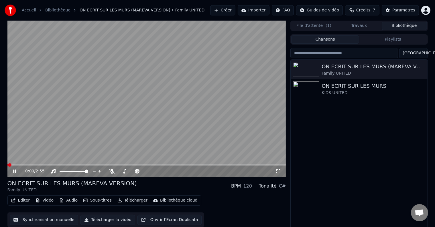
click at [40, 221] on button "Synchronisation manuelle" at bounding box center [44, 220] width 69 height 10
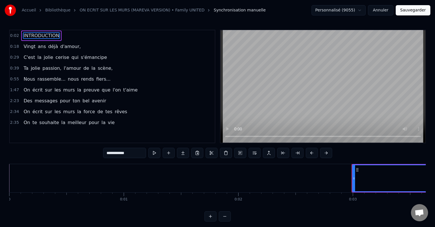
click at [49, 35] on span "INTRODUCTION" at bounding box center [41, 35] width 37 height 7
drag, startPoint x: 140, startPoint y: 151, endPoint x: 87, endPoint y: 152, distance: 53.0
click at [87, 152] on div "**********" at bounding box center [217, 126] width 417 height 192
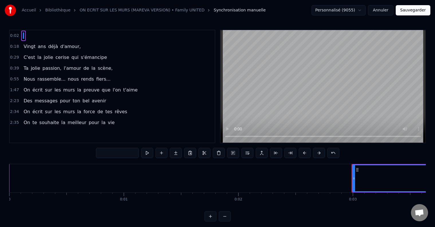
click at [58, 27] on div "Accueil Bibliothèque ON ECRIT SUR LES MURS (MAREVA VERSION) • Family UNITED Syn…" at bounding box center [217, 111] width 435 height 222
click at [11, 34] on span "0:02" at bounding box center [14, 36] width 9 height 6
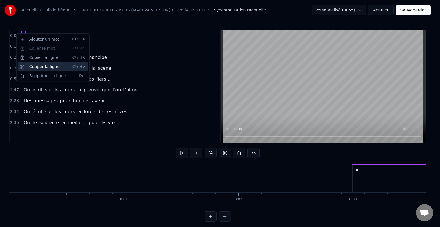
click at [50, 69] on div "Couper la ligne Ctrl+X" at bounding box center [53, 66] width 70 height 9
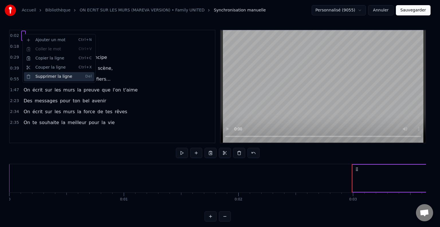
click at [44, 75] on div "Supprimer la ligne Del" at bounding box center [59, 76] width 70 height 9
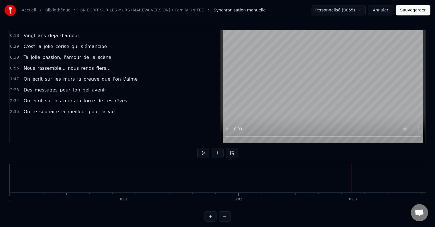
click at [423, 7] on button "Sauvegarder" at bounding box center [413, 10] width 35 height 10
